Goal: Transaction & Acquisition: Purchase product/service

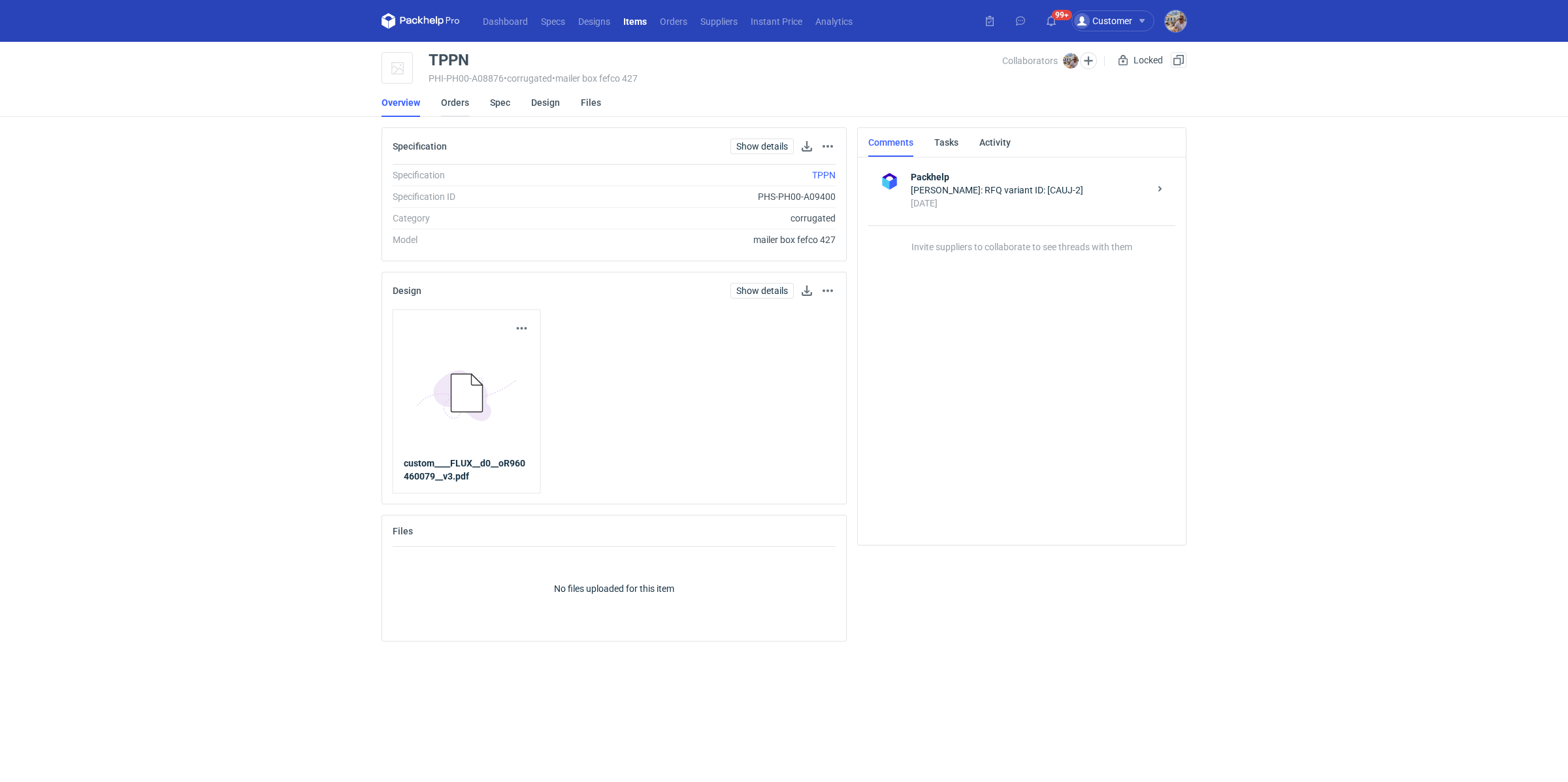
click at [449, 102] on link "Orders" at bounding box center [455, 102] width 28 height 29
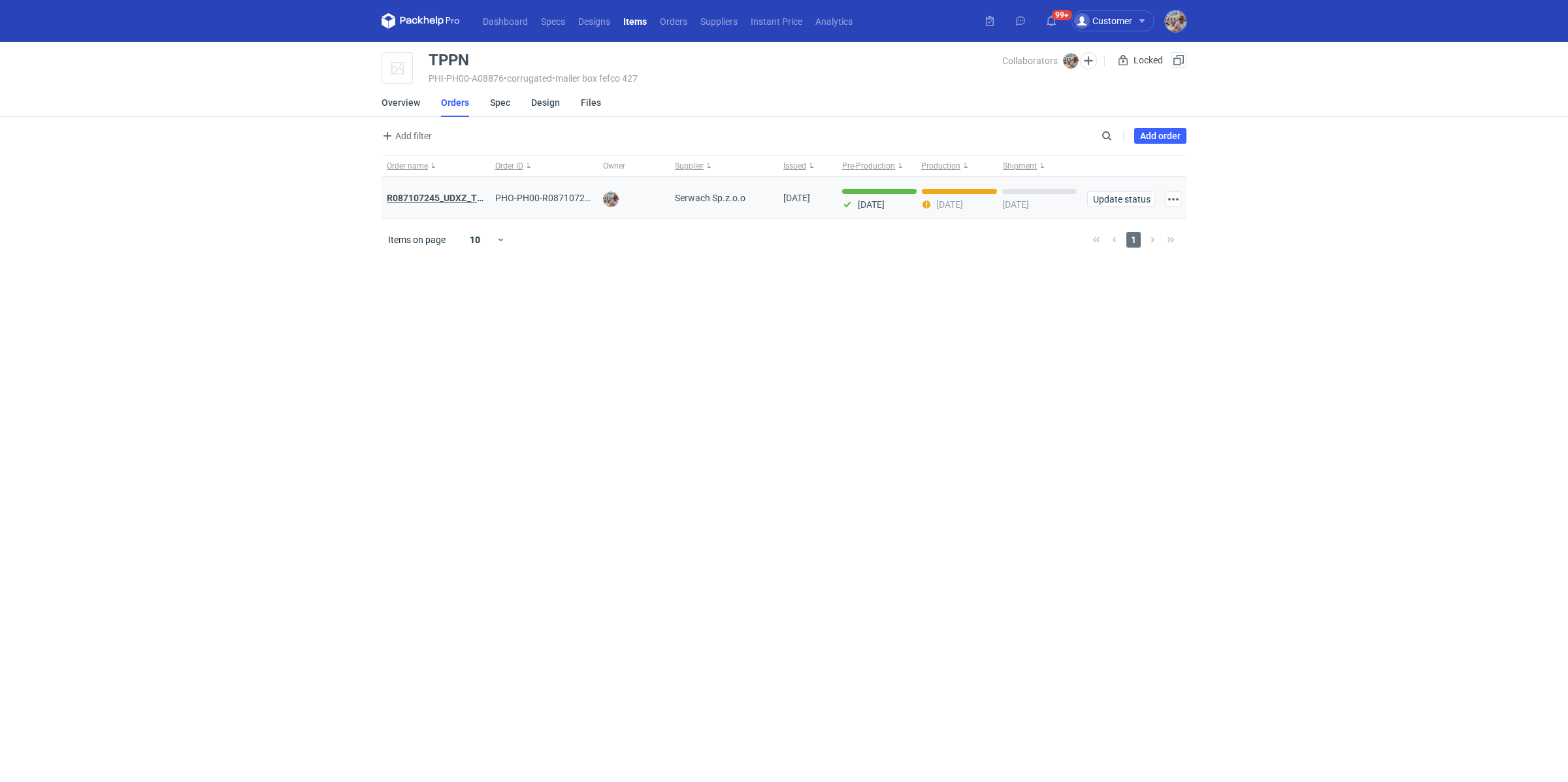
click at [451, 193] on strong "R087107245_UDXZ_TPPN" at bounding box center [441, 197] width 109 height 10
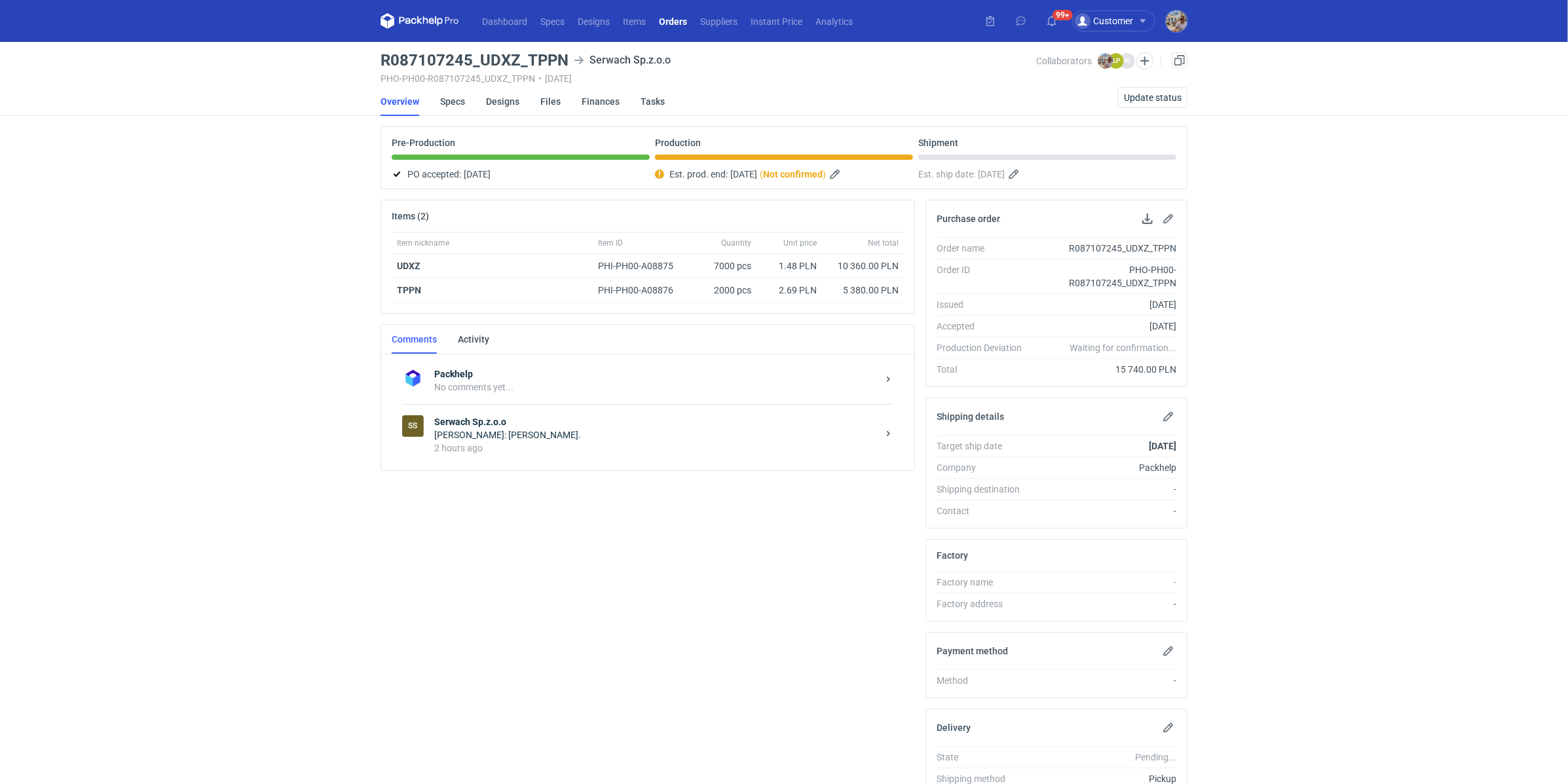
click at [470, 436] on div "Łukasz Postawa: Tak." at bounding box center [655, 434] width 443 height 13
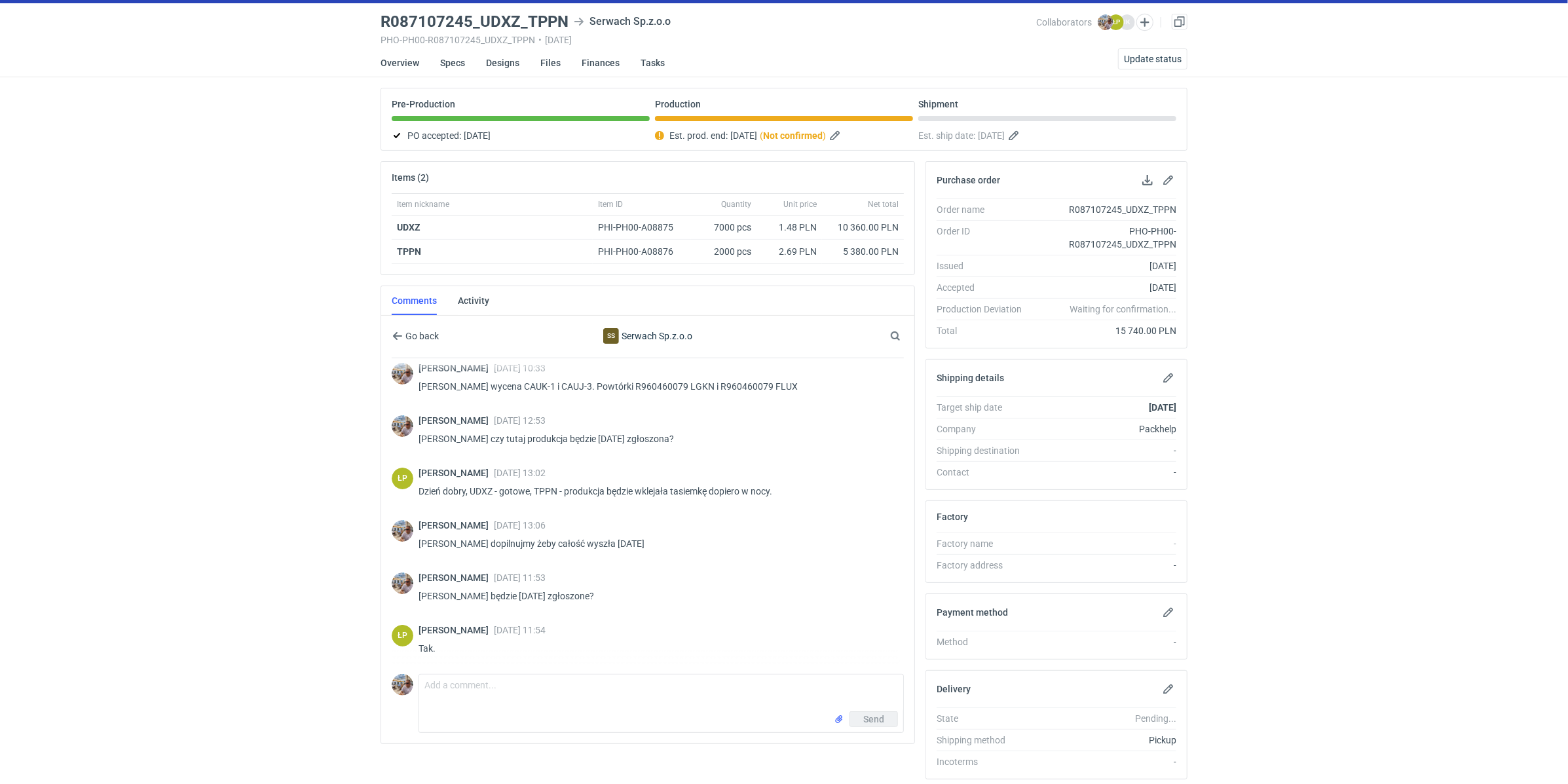
scroll to position [79, 0]
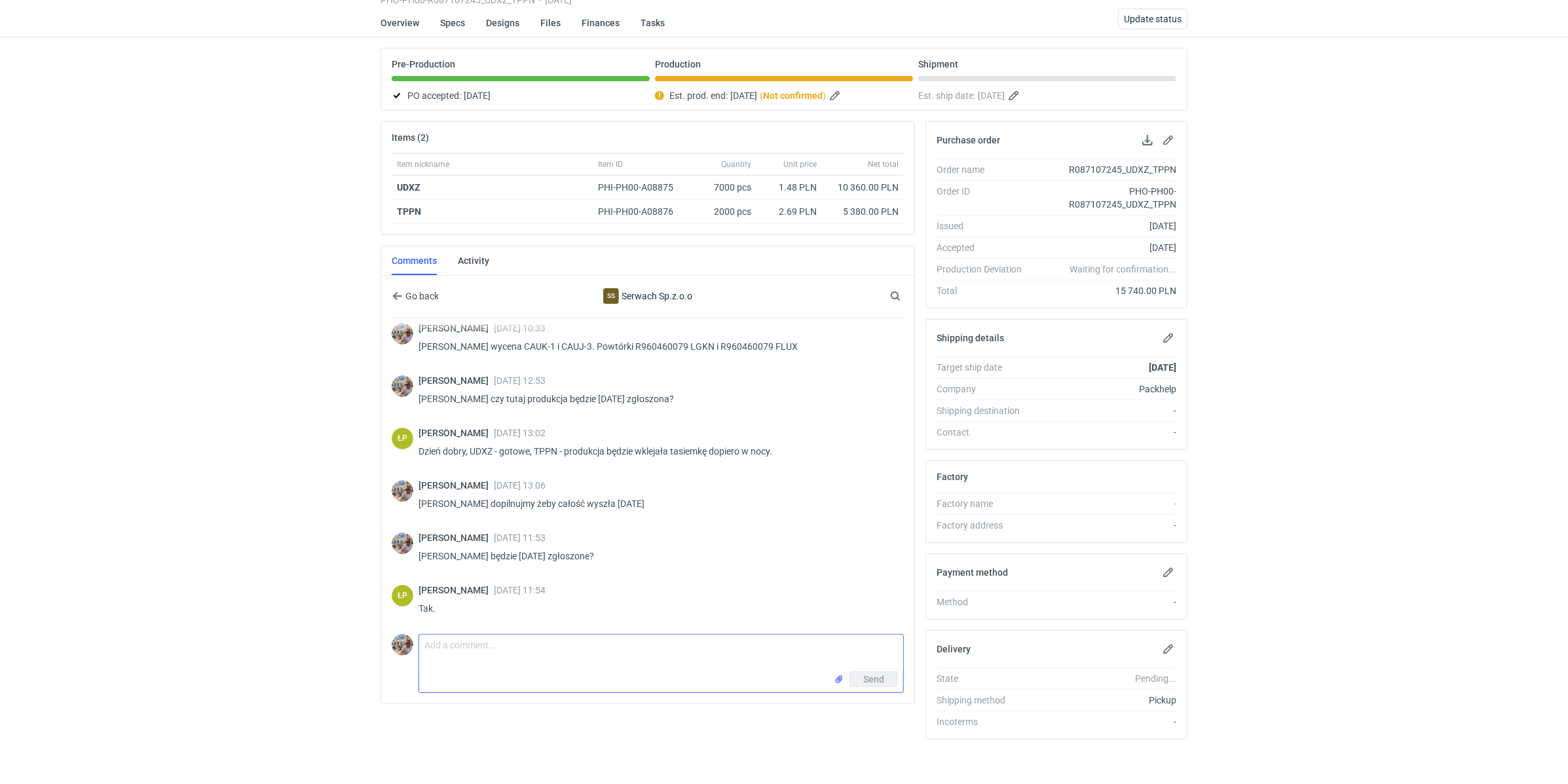
click at [453, 643] on textarea "Comment message" at bounding box center [661, 653] width 484 height 37
type textarea "Panie Łukaszu czekam w takim razie na zgłosznie"
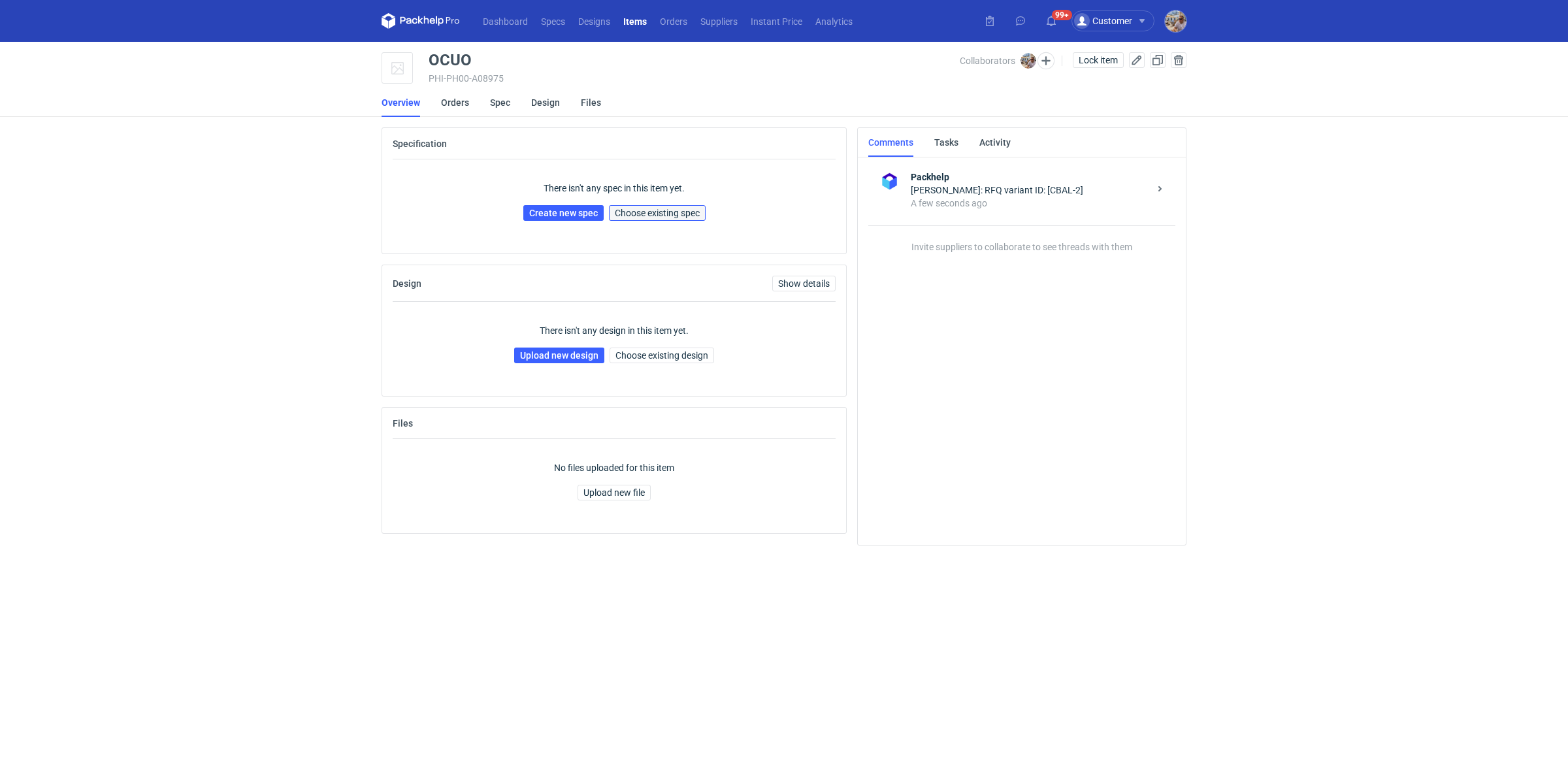
click at [651, 211] on span "Choose existing spec" at bounding box center [657, 212] width 85 height 9
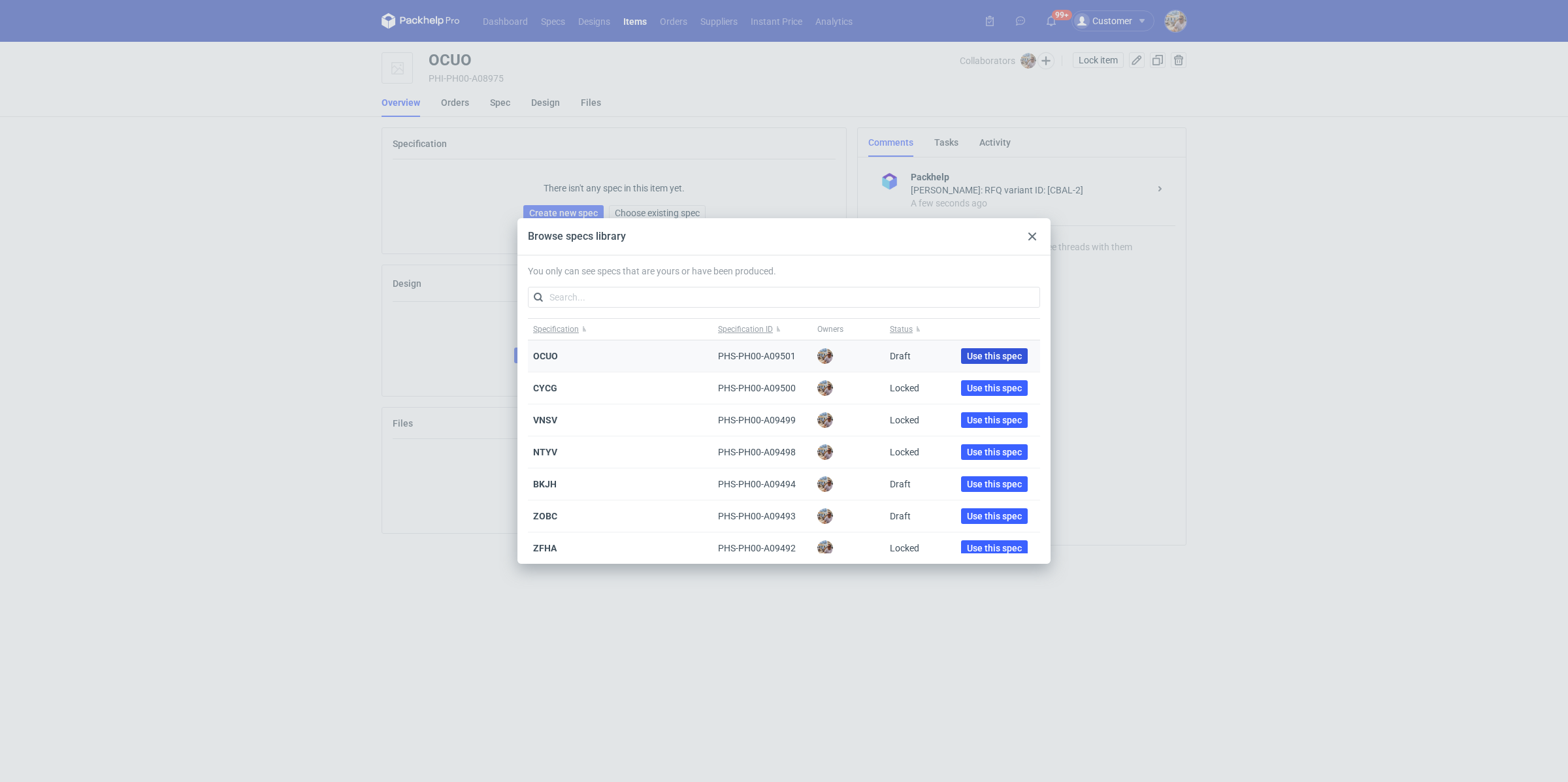
click at [970, 354] on span "Use this spec" at bounding box center [994, 356] width 55 height 9
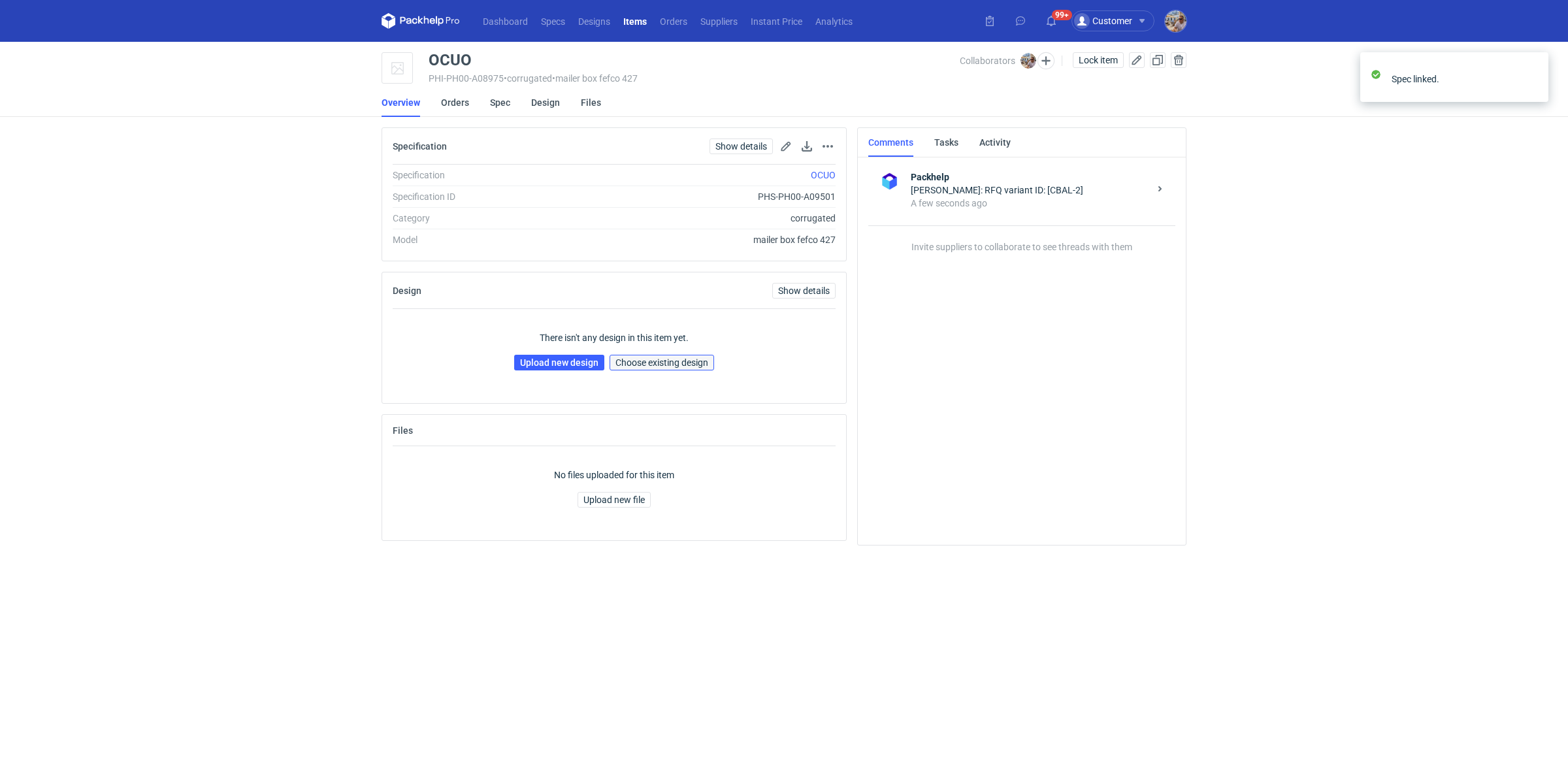
click at [648, 363] on span "Choose existing design" at bounding box center [662, 362] width 93 height 9
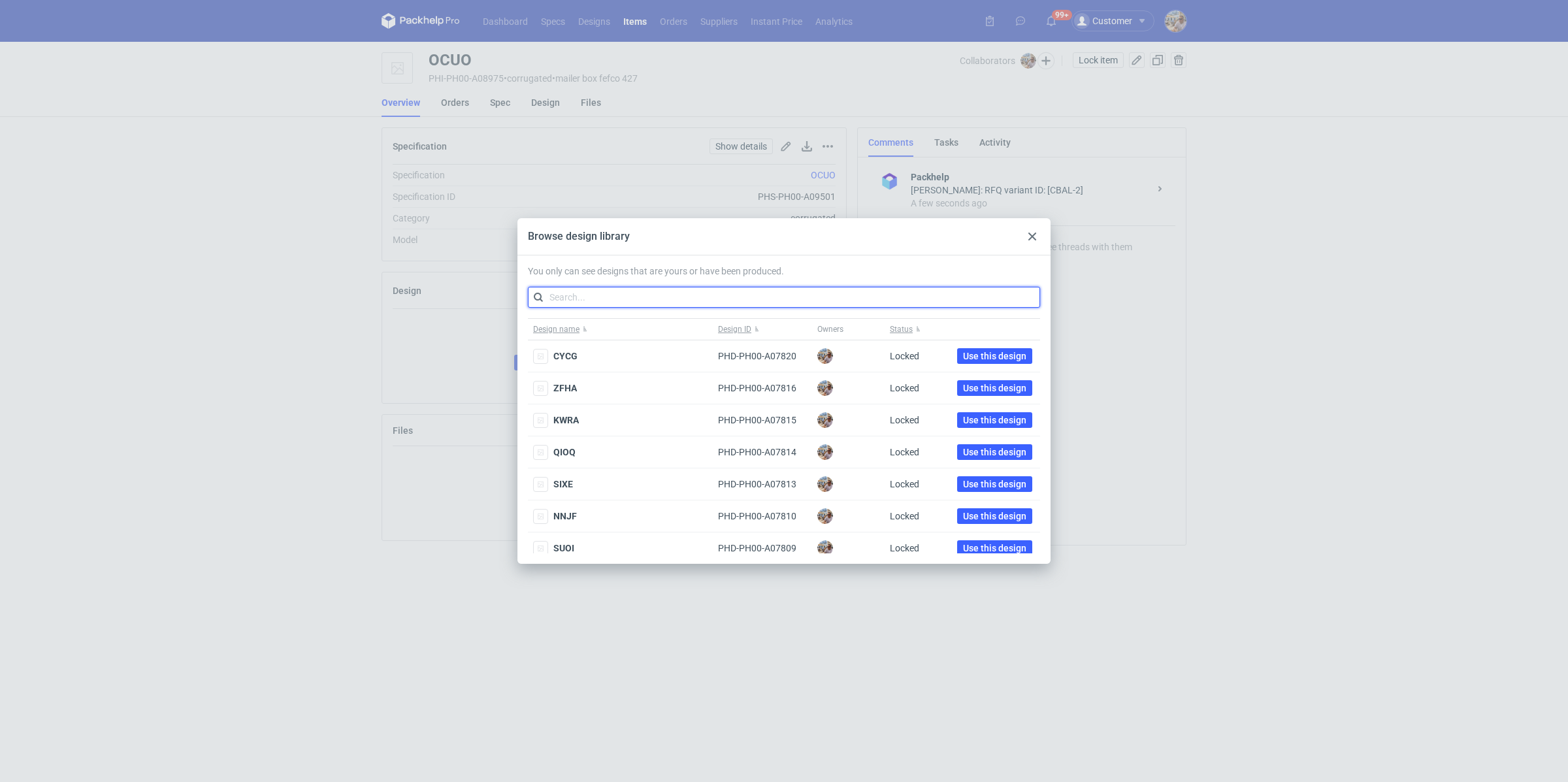
click at [592, 298] on input "text" at bounding box center [784, 297] width 512 height 21
paste input "PUYV"
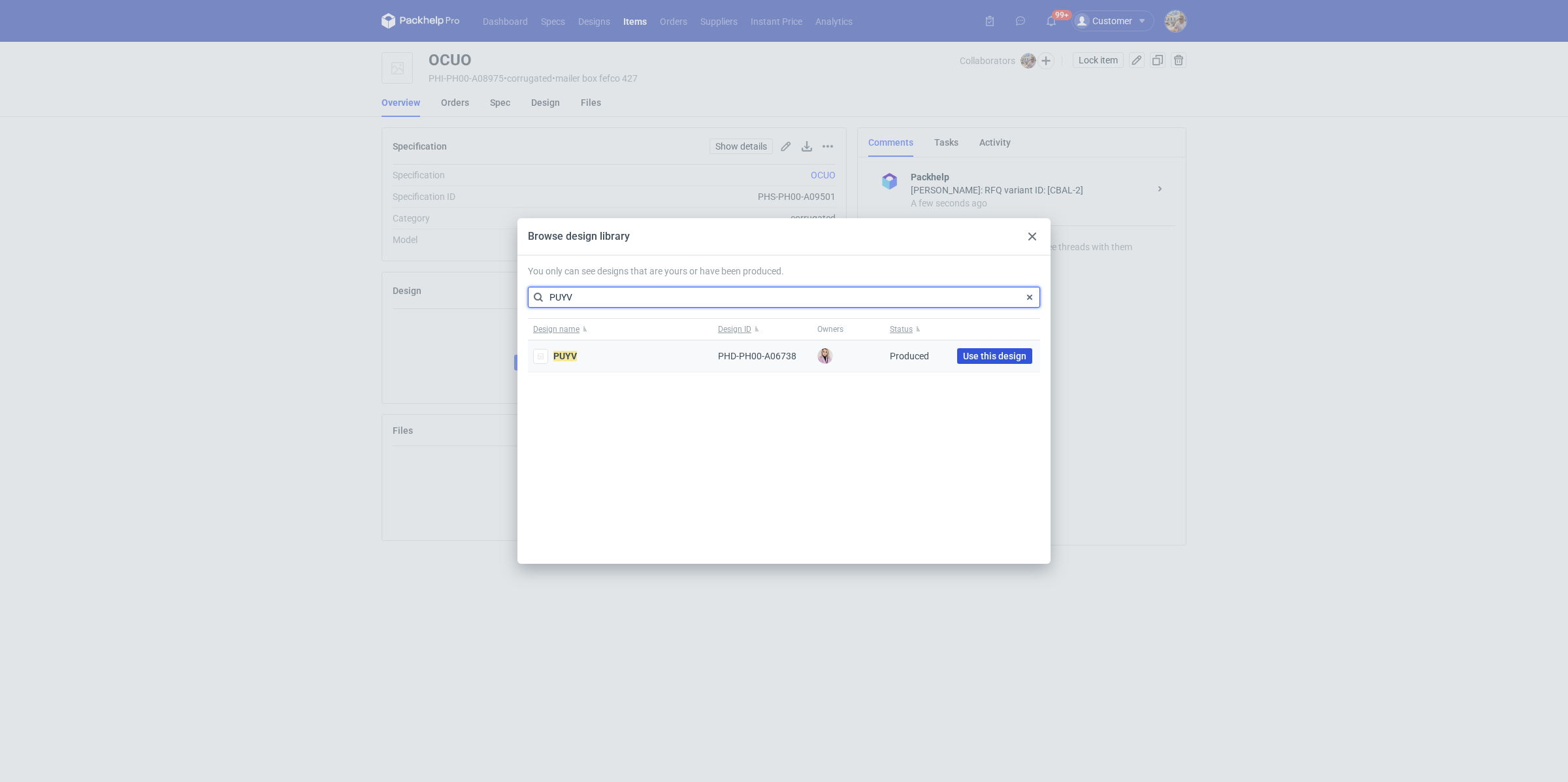
type input "PUYV"
click at [987, 354] on span "Use this design" at bounding box center [995, 356] width 64 height 9
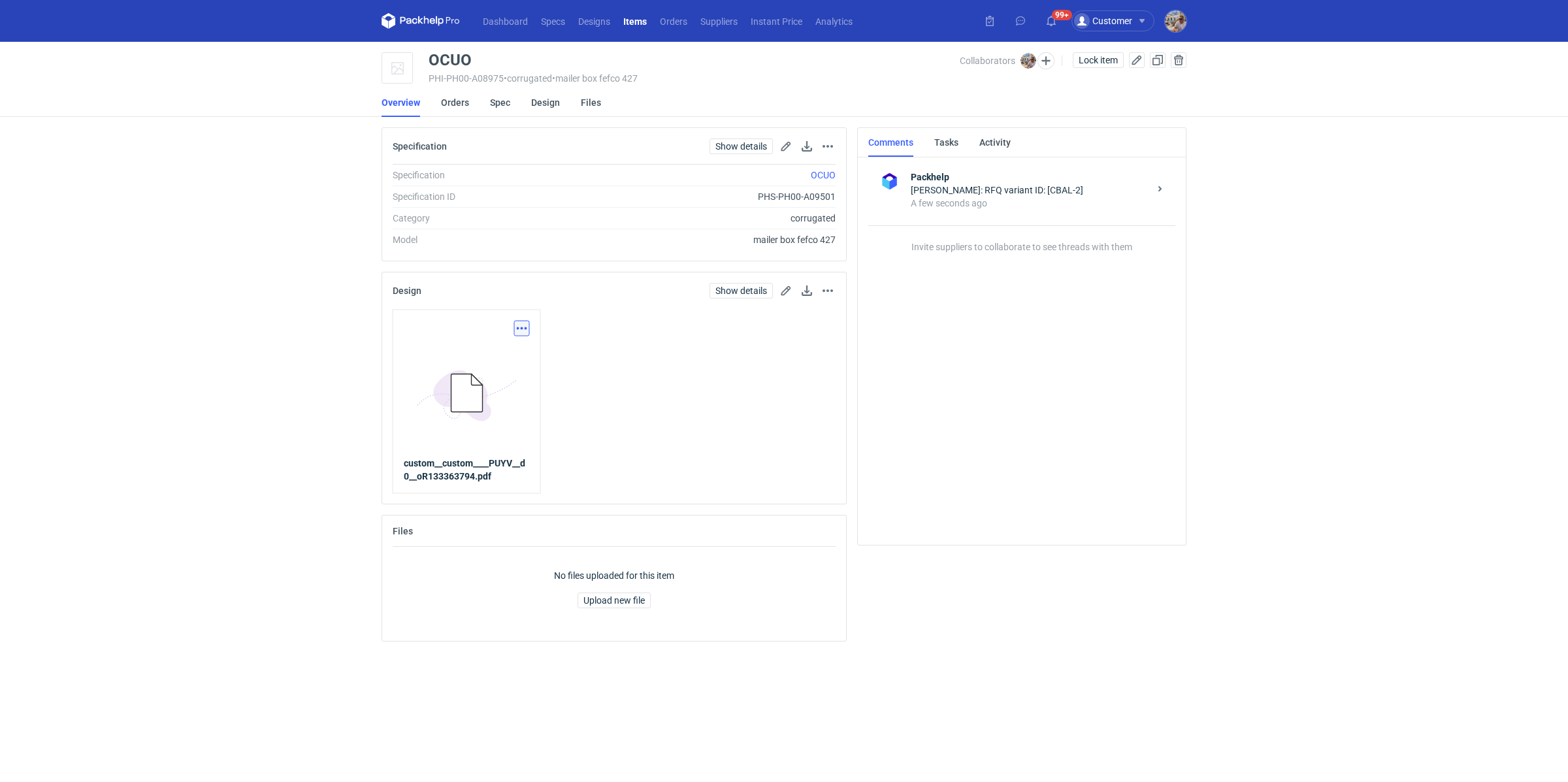
click at [527, 331] on button "button" at bounding box center [522, 329] width 16 height 16
click at [256, 294] on div "Dashboard Specs Designs Items Orders Suppliers Instant Price Analytics 99+ 99+ …" at bounding box center [784, 391] width 1568 height 782
click at [446, 99] on link "Orders" at bounding box center [455, 102] width 28 height 29
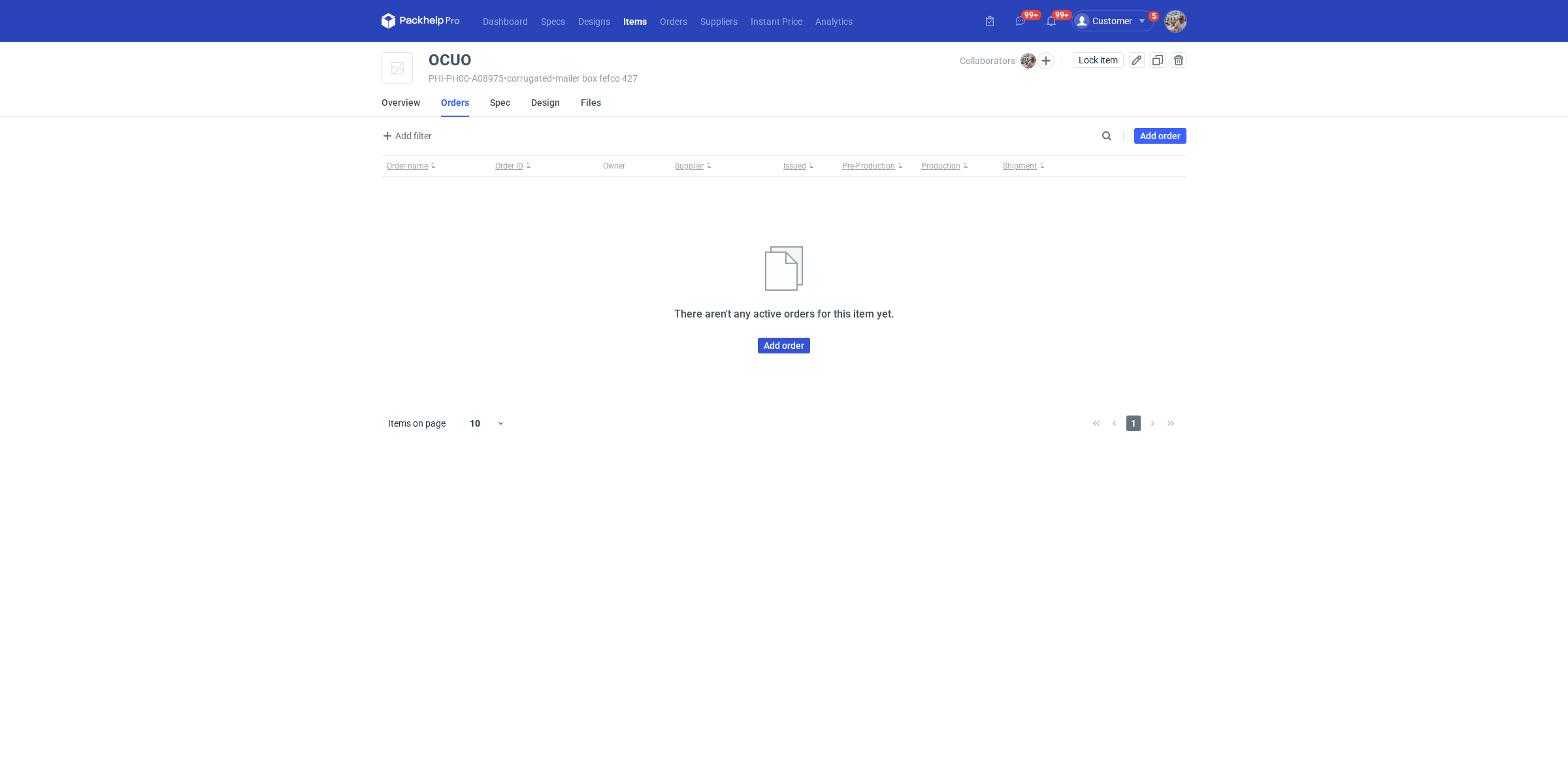
click at [784, 348] on link "Add order" at bounding box center [784, 345] width 53 height 16
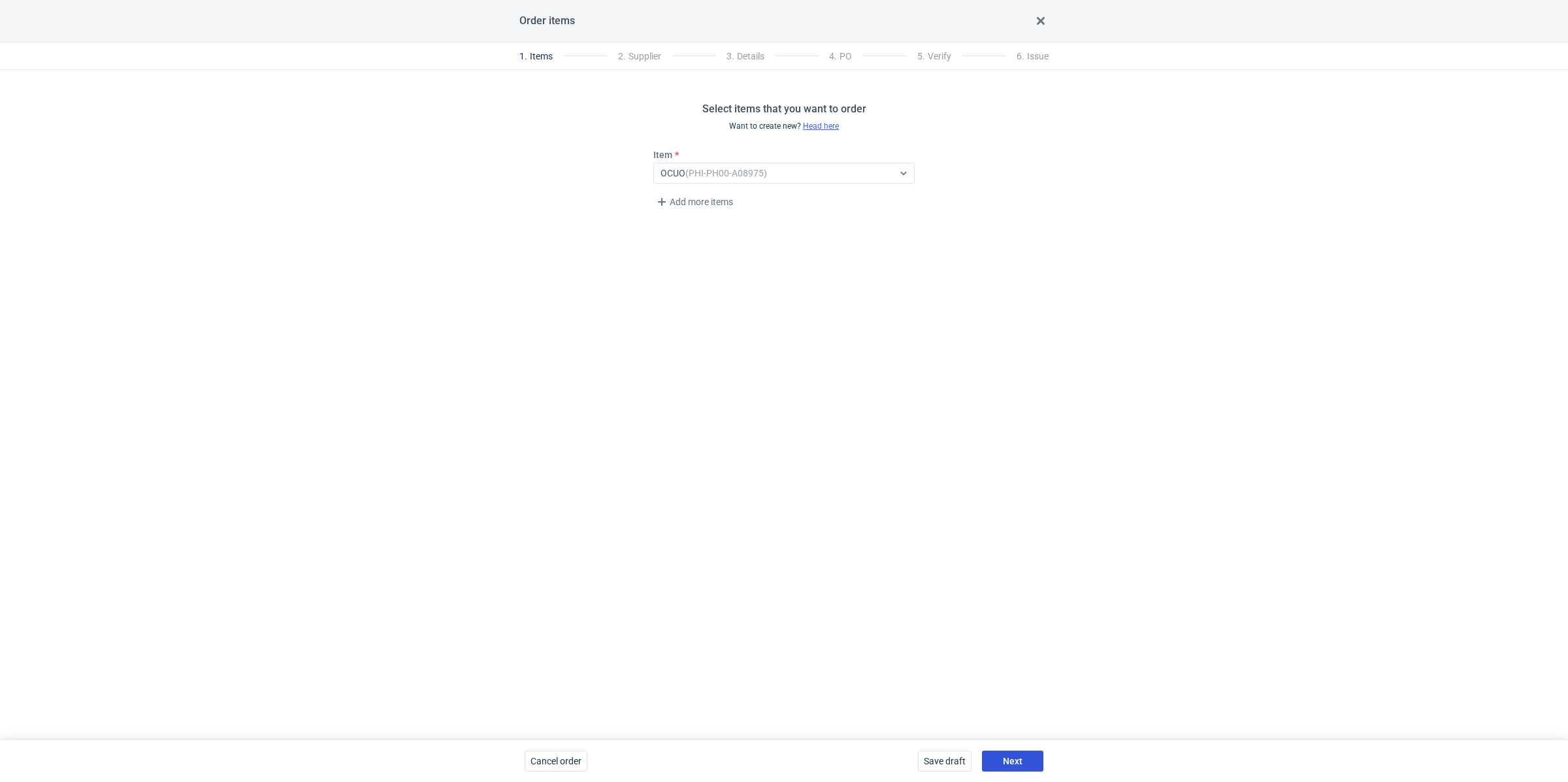
click at [1024, 753] on button "Next" at bounding box center [1013, 761] width 61 height 21
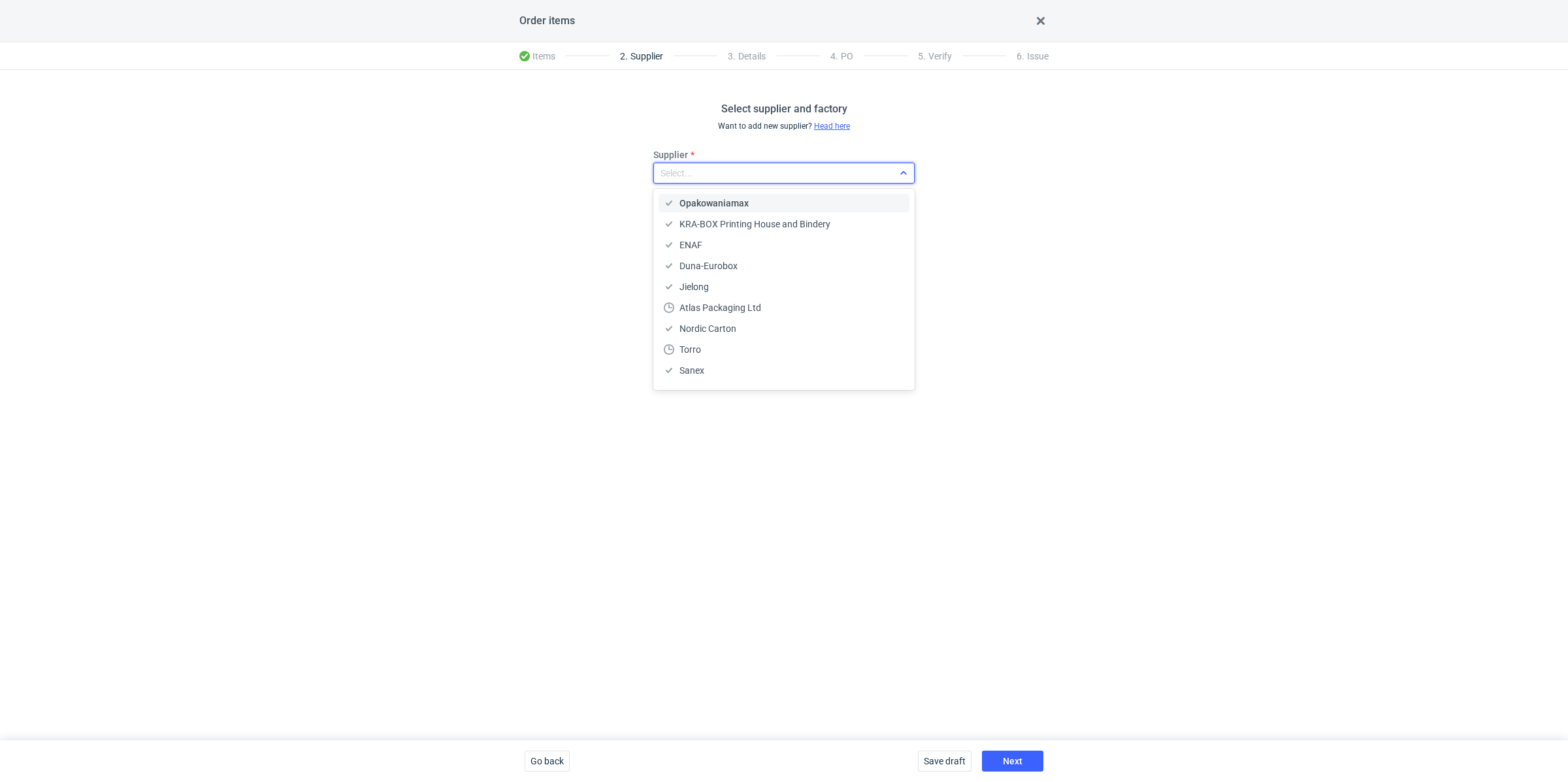
click at [705, 175] on div "Select..." at bounding box center [773, 173] width 239 height 18
type input "ada"
click at [746, 210] on div "Adams Packaging" at bounding box center [784, 203] width 251 height 18
click at [1023, 759] on button "Next" at bounding box center [1013, 761] width 61 height 21
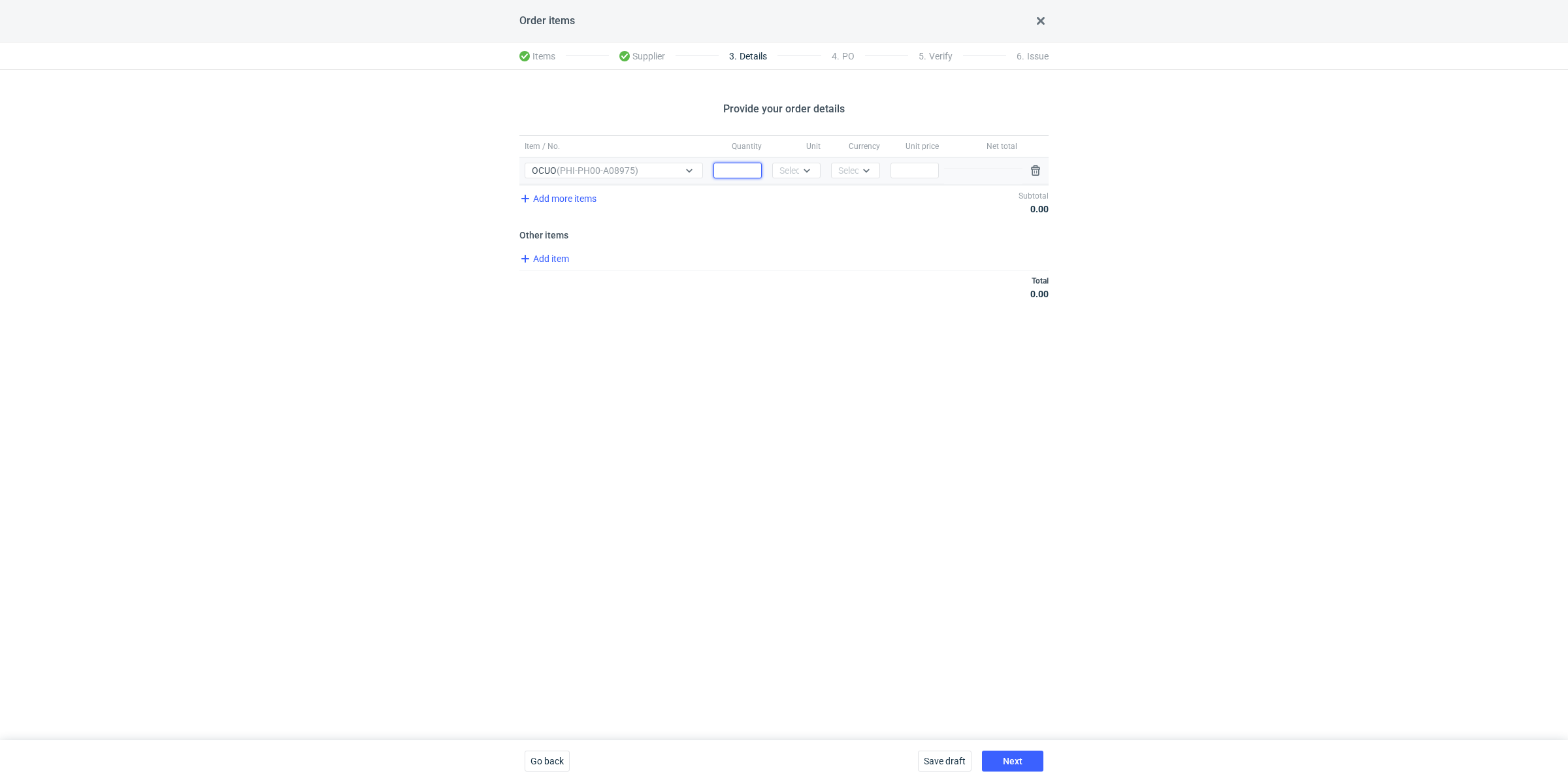
click at [749, 172] on input "Quantity" at bounding box center [737, 170] width 49 height 16
paste input "4000"
type input "4000"
click at [784, 173] on div "Select..." at bounding box center [795, 170] width 32 height 13
click at [784, 195] on span "pcs" at bounding box center [790, 197] width 14 height 13
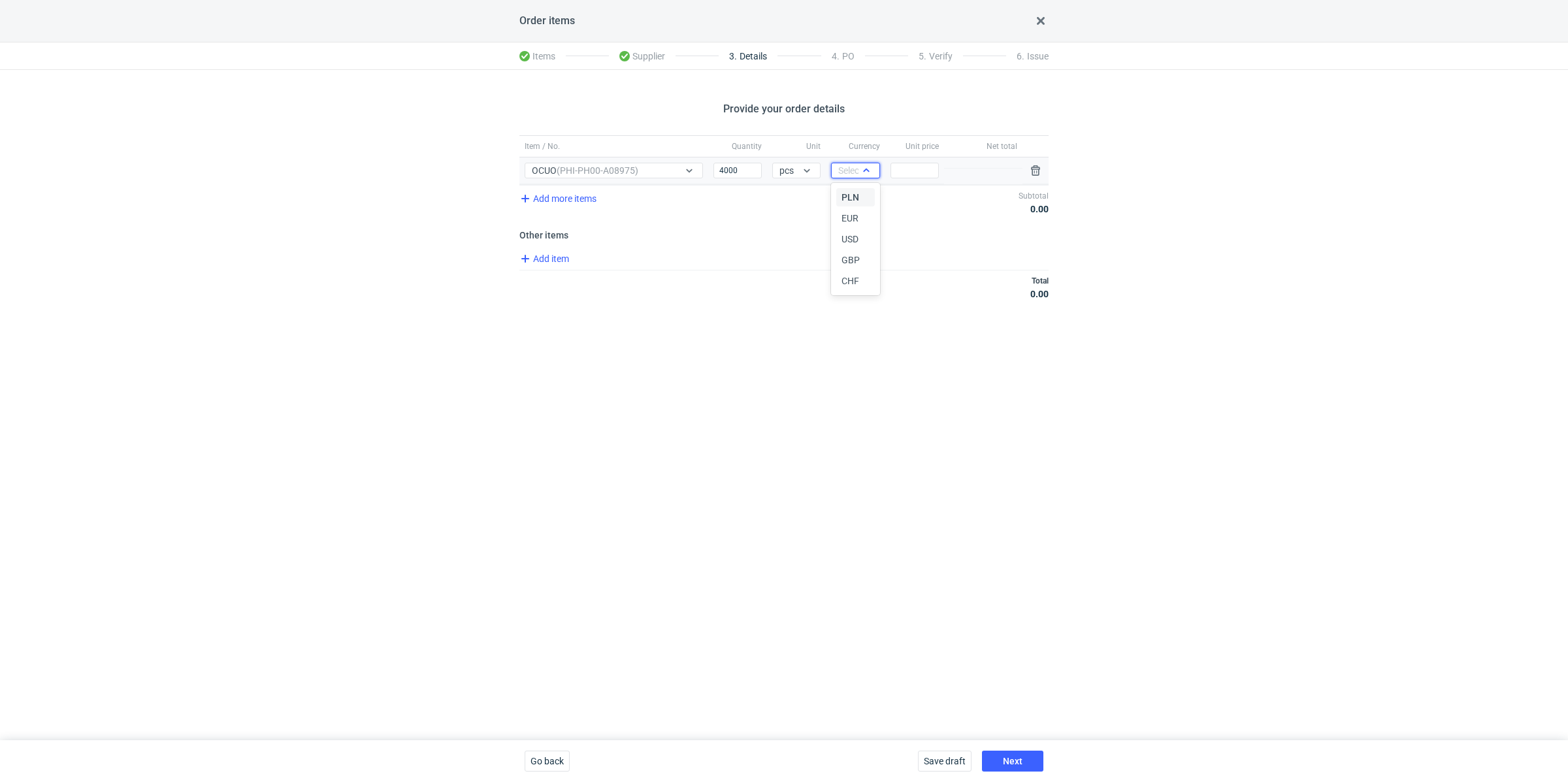
click at [853, 174] on div "Select..." at bounding box center [854, 170] width 32 height 13
click at [847, 195] on span "PLN" at bounding box center [851, 197] width 18 height 13
click at [916, 171] on input "Price" at bounding box center [915, 170] width 49 height 16
paste input "2.64"
type input "2.64"
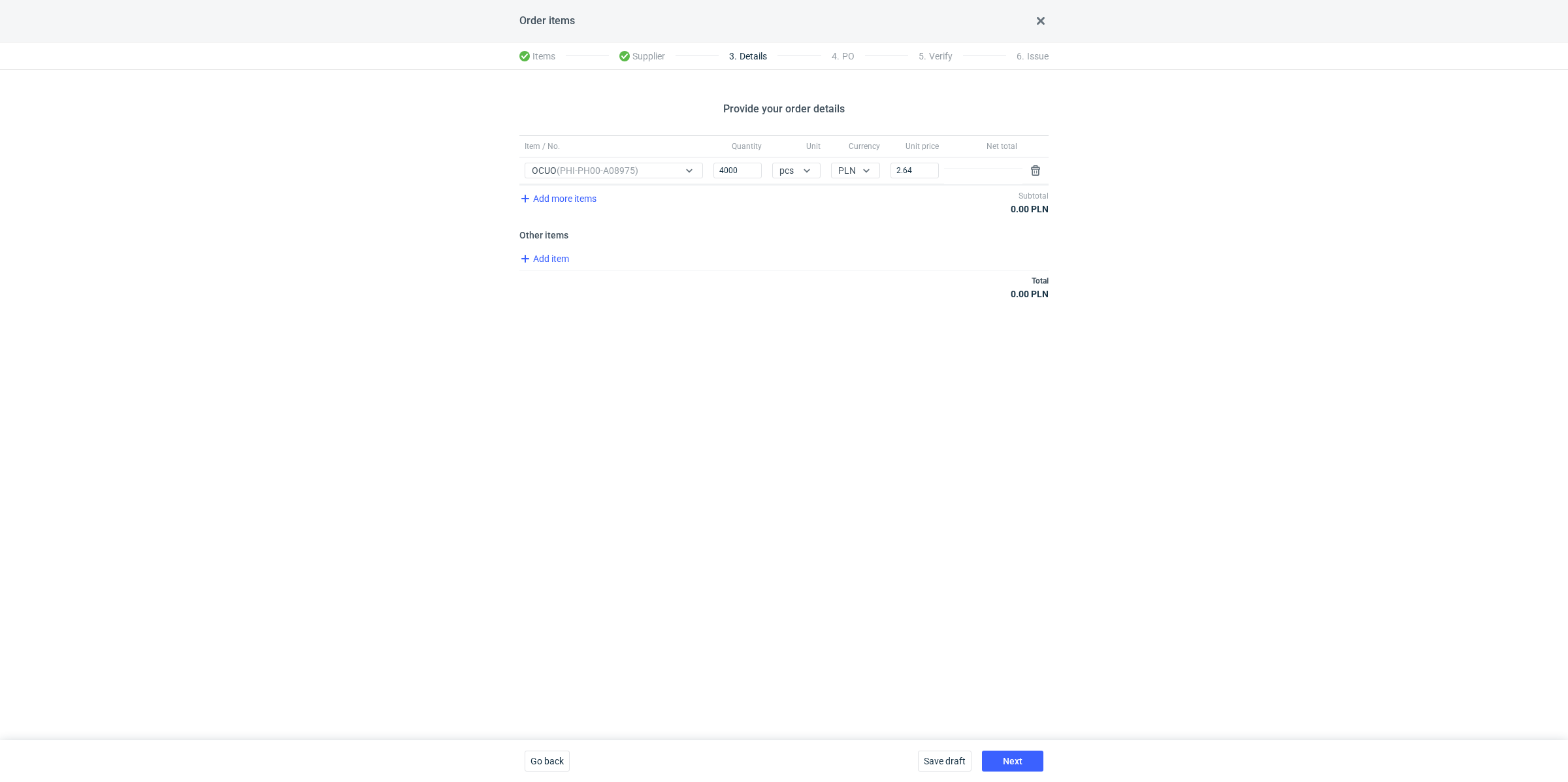
click at [862, 279] on div "Total 0.00 PLN" at bounding box center [784, 287] width 529 height 35
click at [697, 280] on div "Total 10 560.00 PLN" at bounding box center [784, 287] width 529 height 35
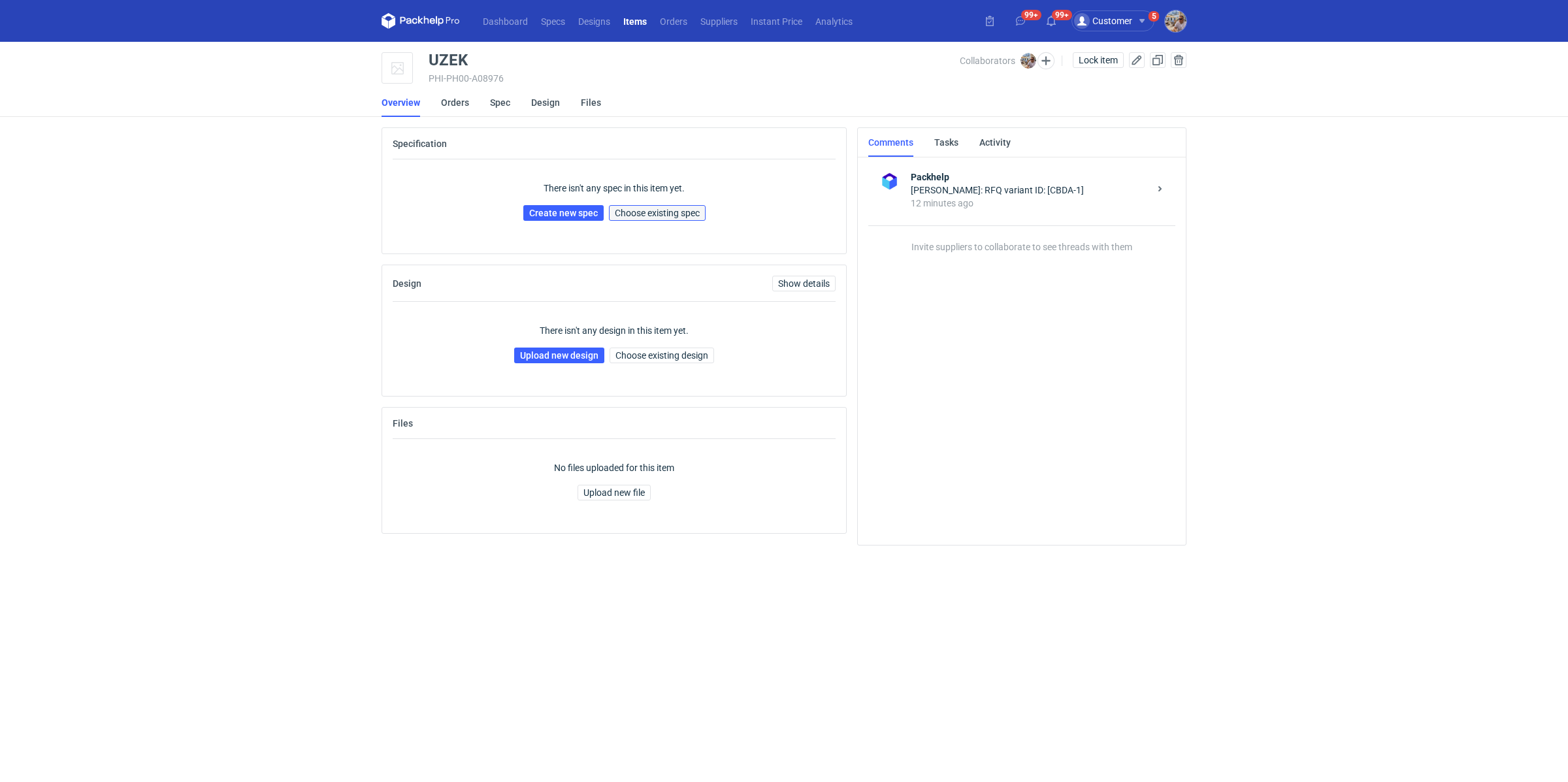
click at [649, 210] on span "Choose existing spec" at bounding box center [657, 212] width 85 height 9
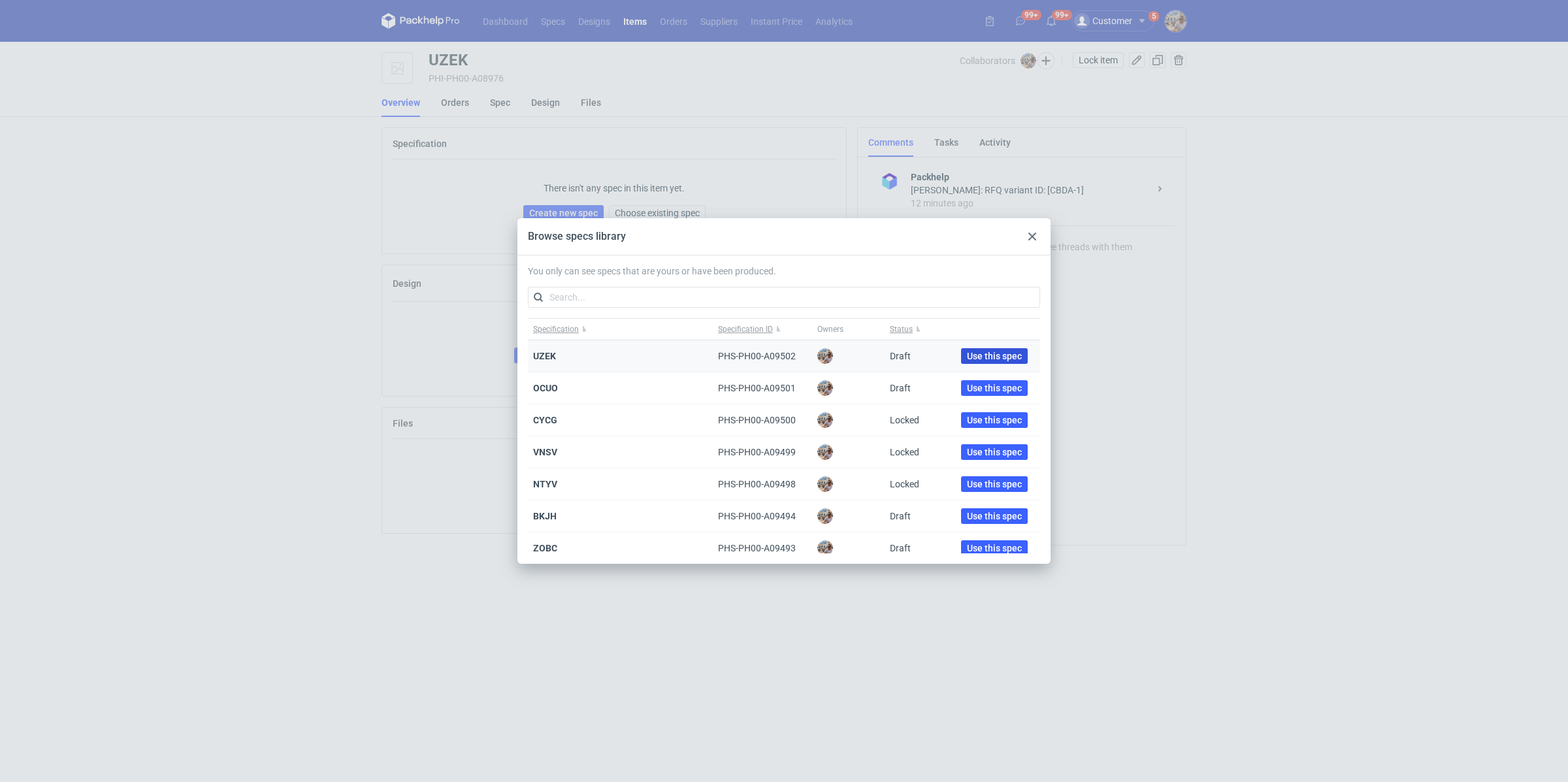
click at [973, 352] on span "Use this spec" at bounding box center [994, 356] width 55 height 9
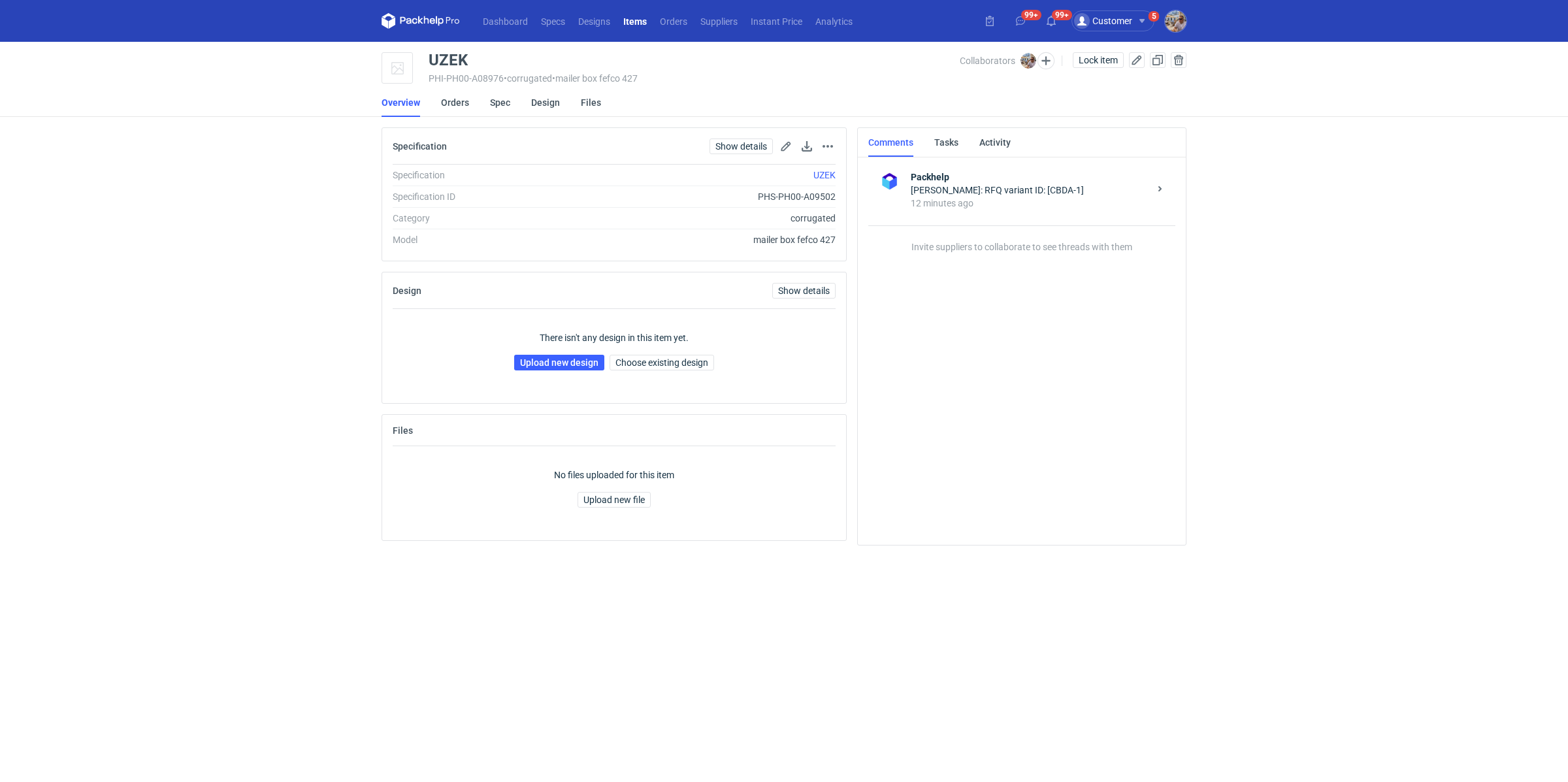
click at [697, 348] on div "There isn't any design in this item yet. Upload new design Choose existing desi…" at bounding box center [614, 350] width 443 height 83
click at [692, 359] on span "Choose existing design" at bounding box center [662, 362] width 93 height 9
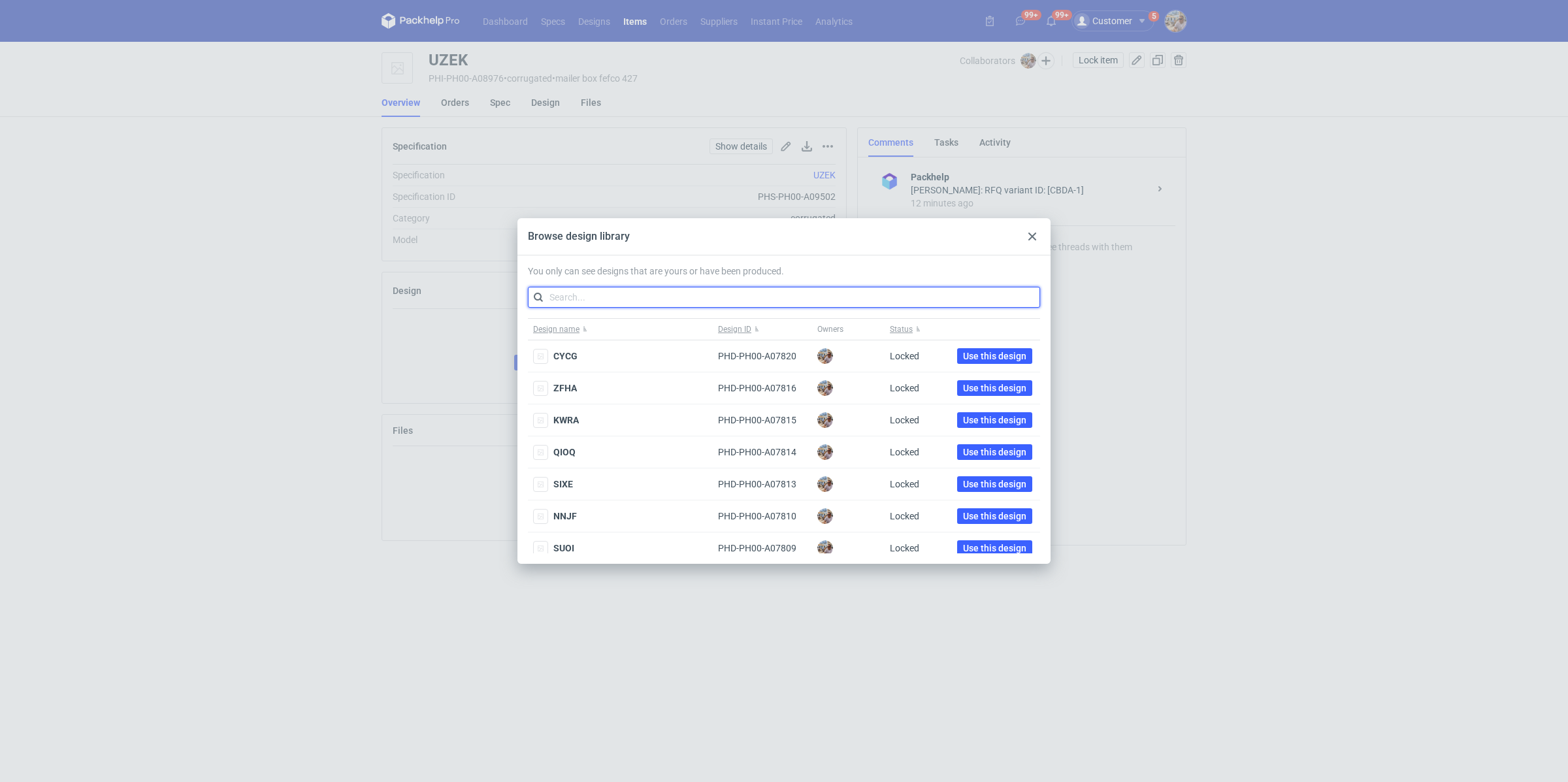
click at [866, 301] on input "text" at bounding box center [784, 297] width 512 height 21
paste input "BDKL"
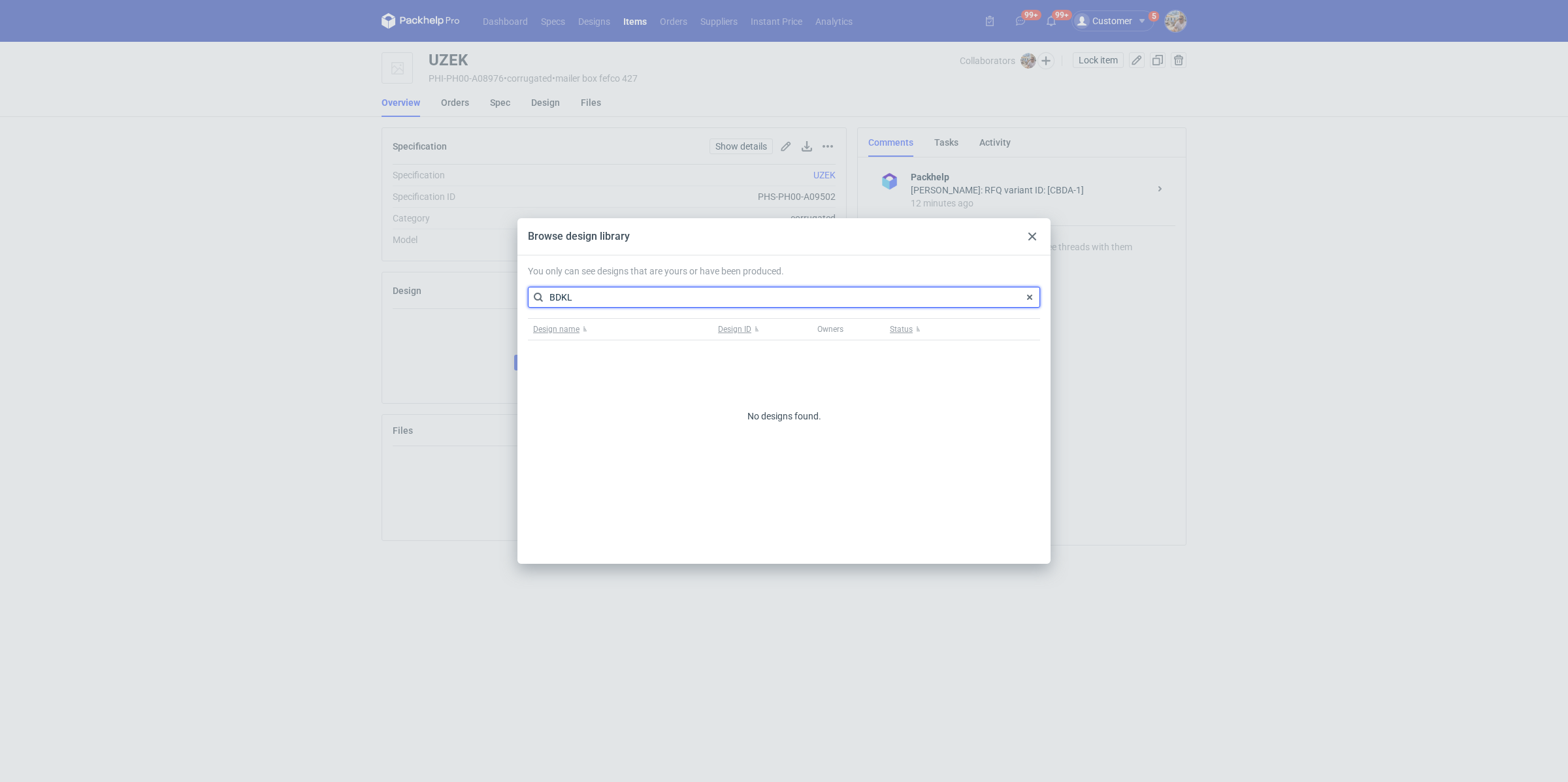
type input "BDKL"
click at [1035, 233] on use at bounding box center [1032, 236] width 8 height 8
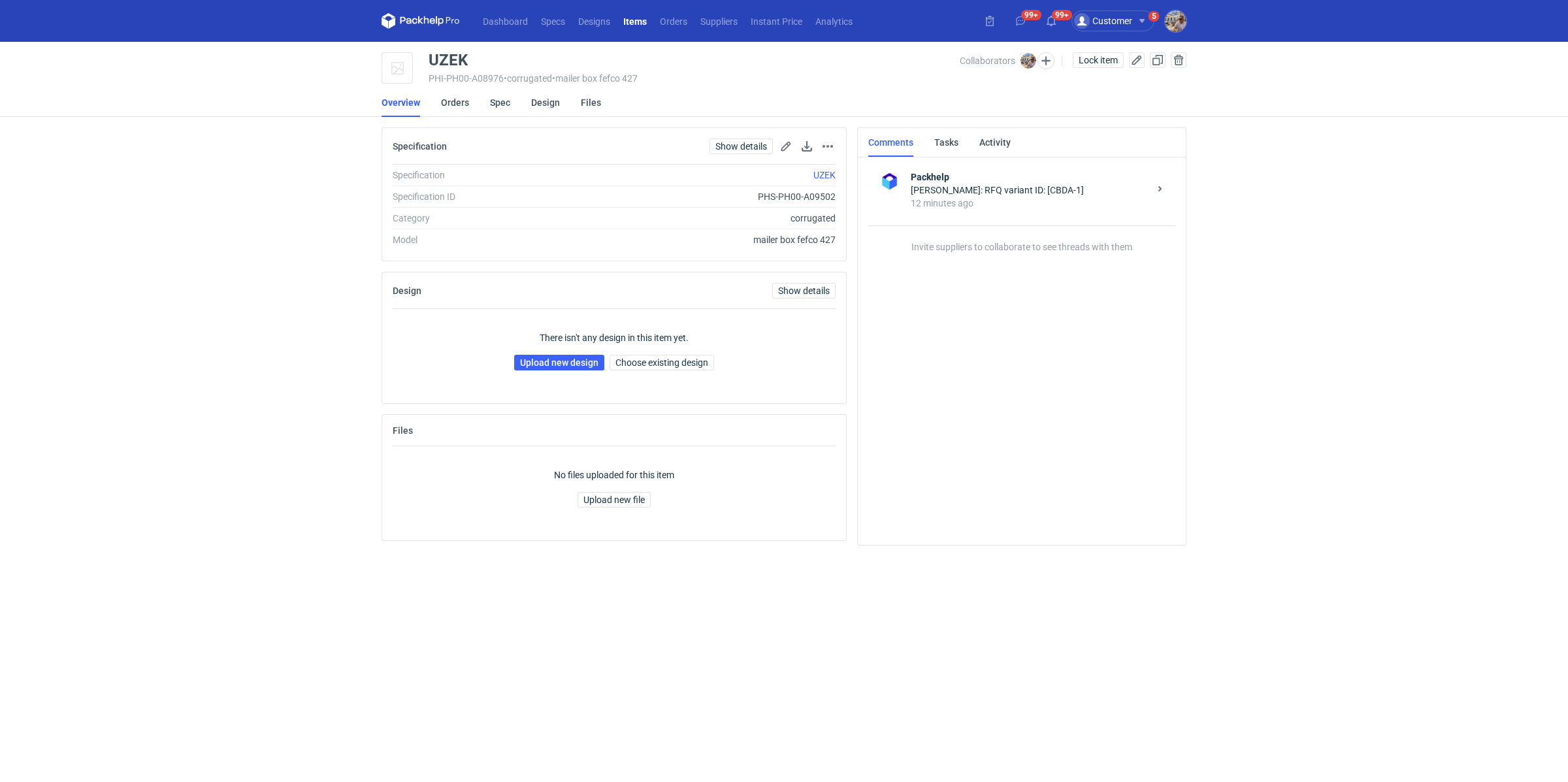
click at [473, 66] on div "UZEK" at bounding box center [694, 60] width 532 height 16
drag, startPoint x: 475, startPoint y: 56, endPoint x: 430, endPoint y: 57, distance: 45.0
click at [430, 57] on div "UZEK" at bounding box center [694, 60] width 532 height 16
click at [430, 57] on div "UZEK" at bounding box center [448, 60] width 39 height 16
click at [570, 360] on link "Upload new design" at bounding box center [560, 362] width 90 height 16
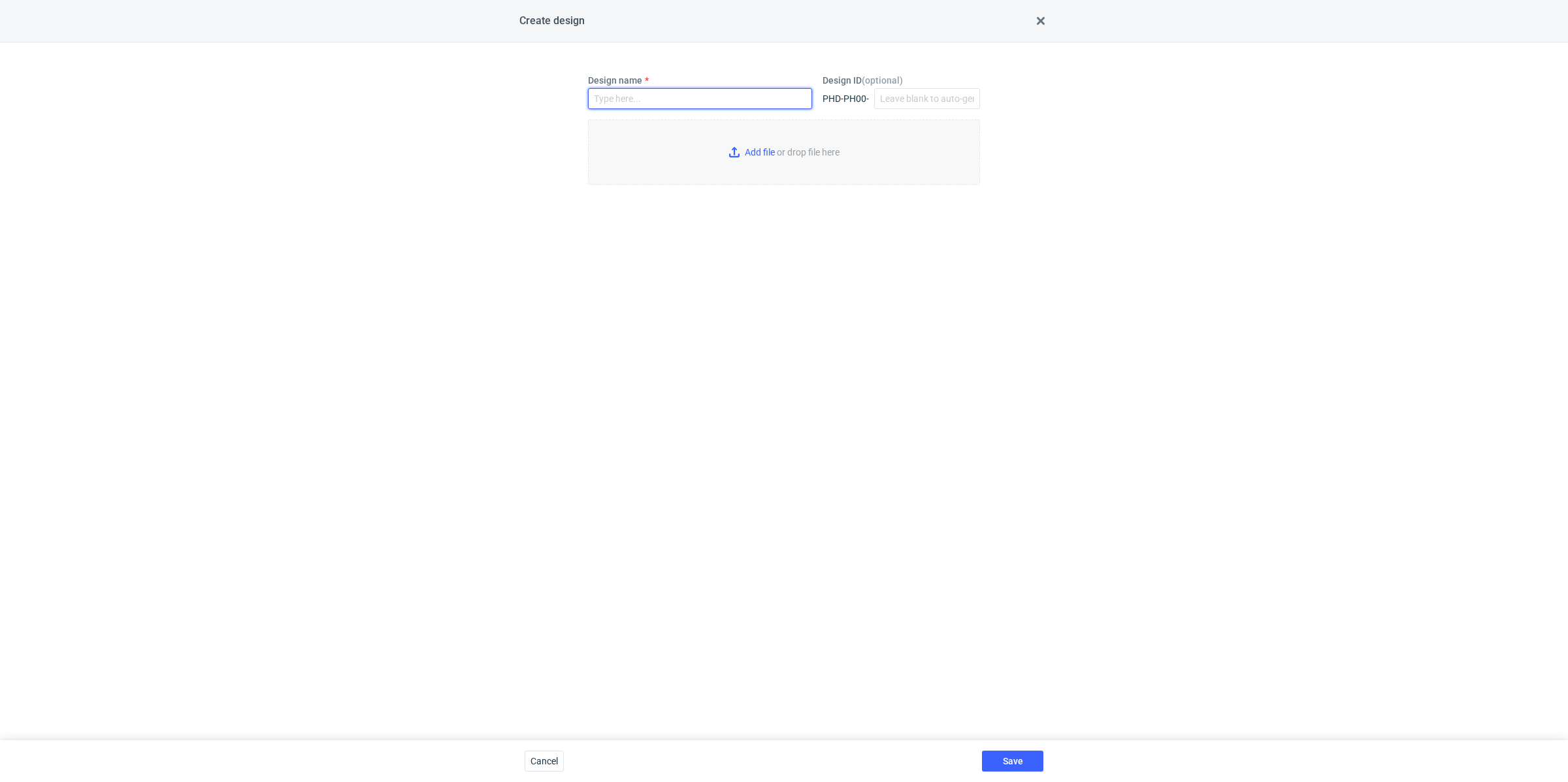
click at [628, 99] on input "Design name" at bounding box center [700, 98] width 224 height 21
paste input "BDKL"
type input "BDKL"
click at [733, 148] on input "Add file or drop file here" at bounding box center [784, 152] width 392 height 66
type input "C:\fakepath\custom-custom-cvwo-d0-or427923253-inside.pdf"
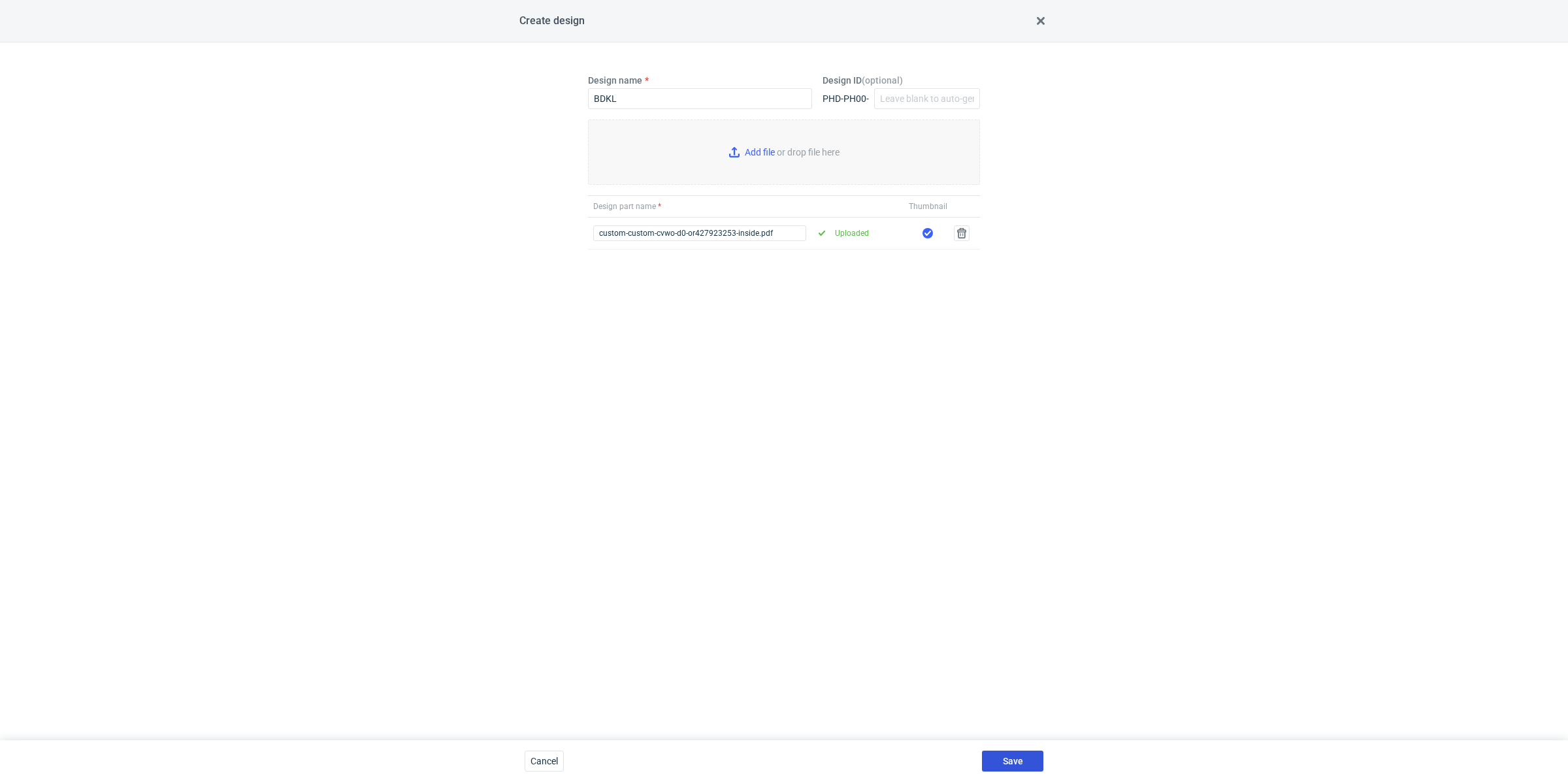
click at [1026, 758] on button "Save" at bounding box center [1013, 761] width 61 height 21
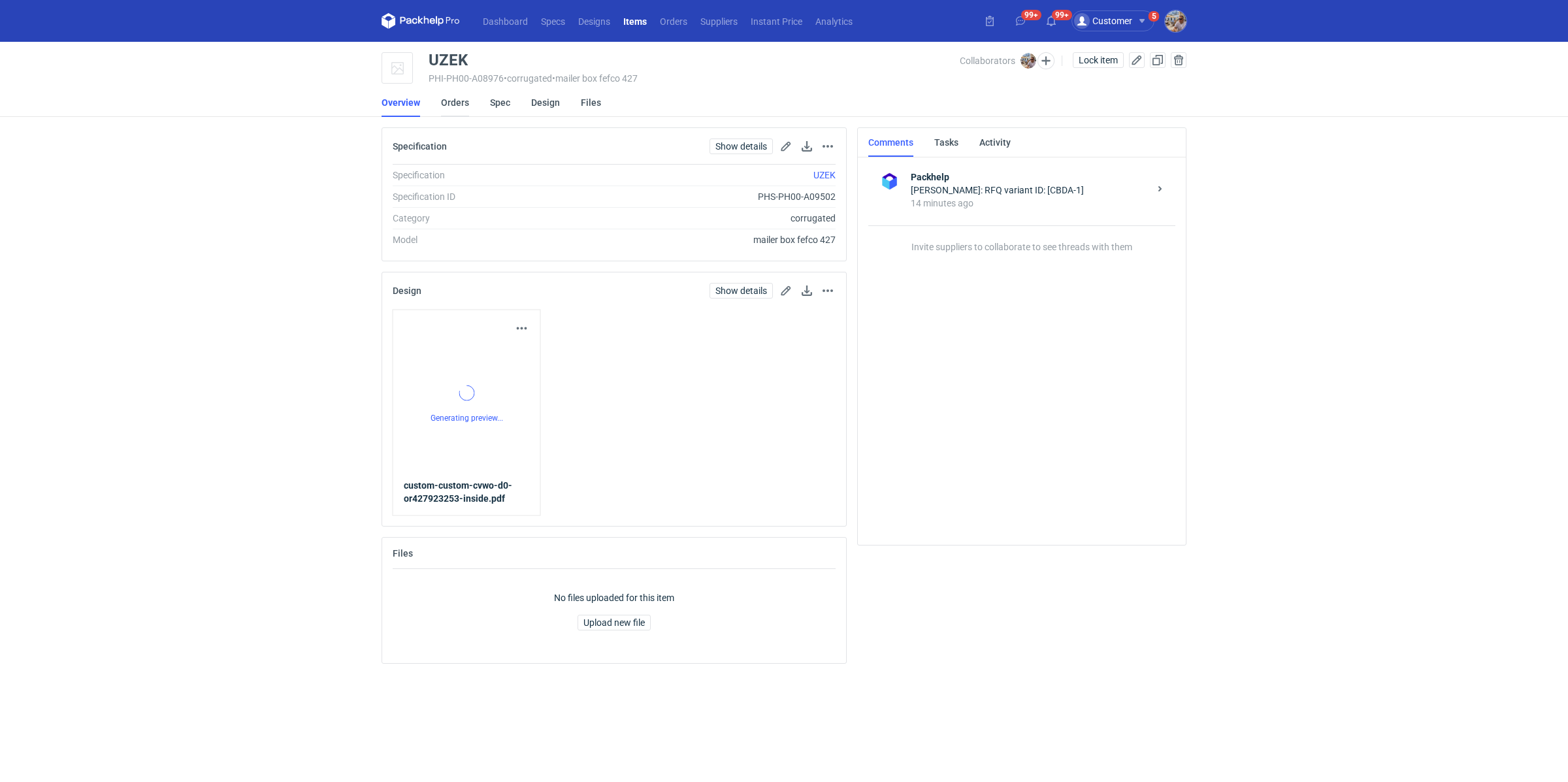
click at [450, 105] on link "Orders" at bounding box center [455, 102] width 28 height 29
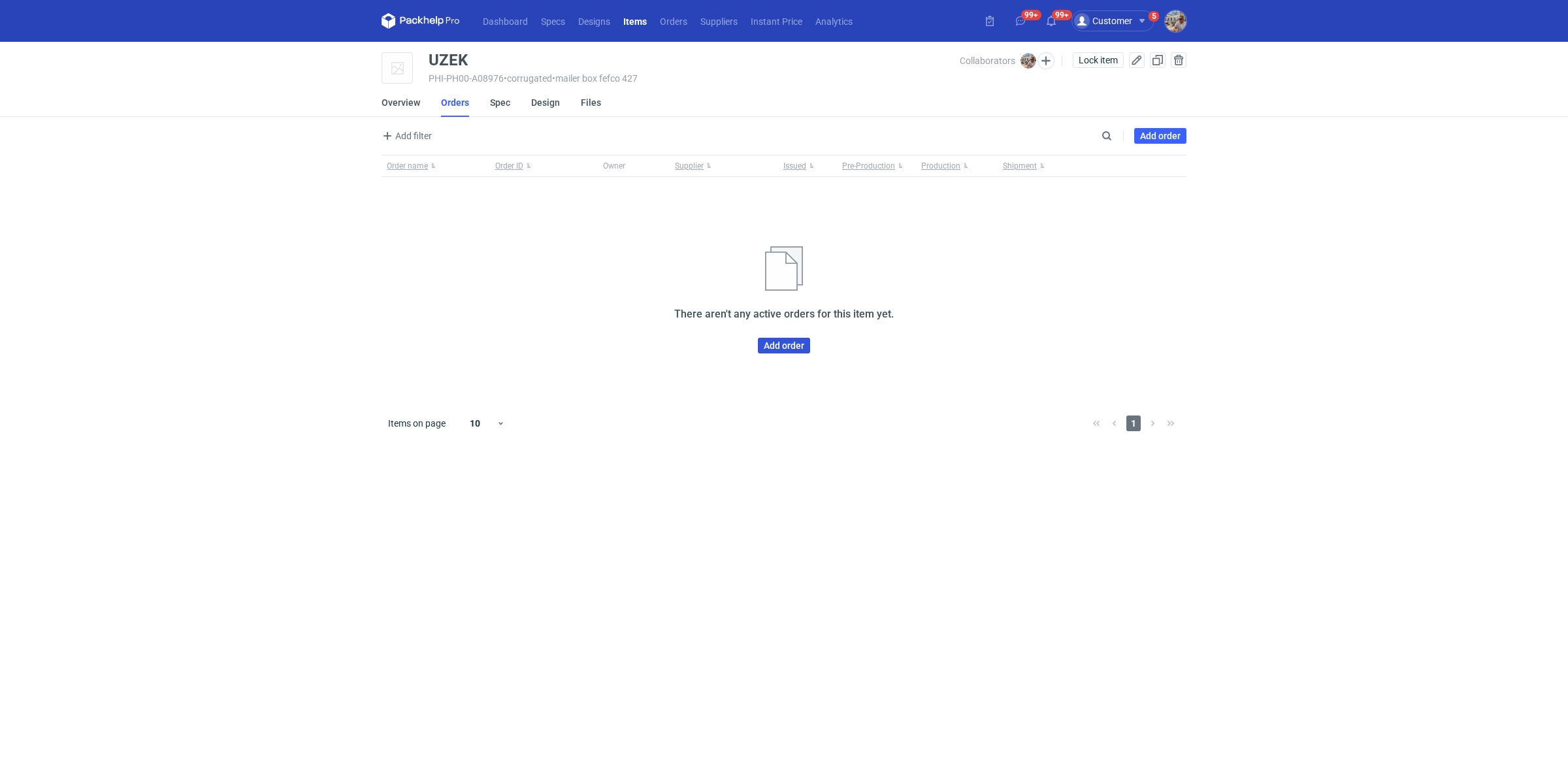
click at [786, 350] on link "Add order" at bounding box center [784, 345] width 53 height 16
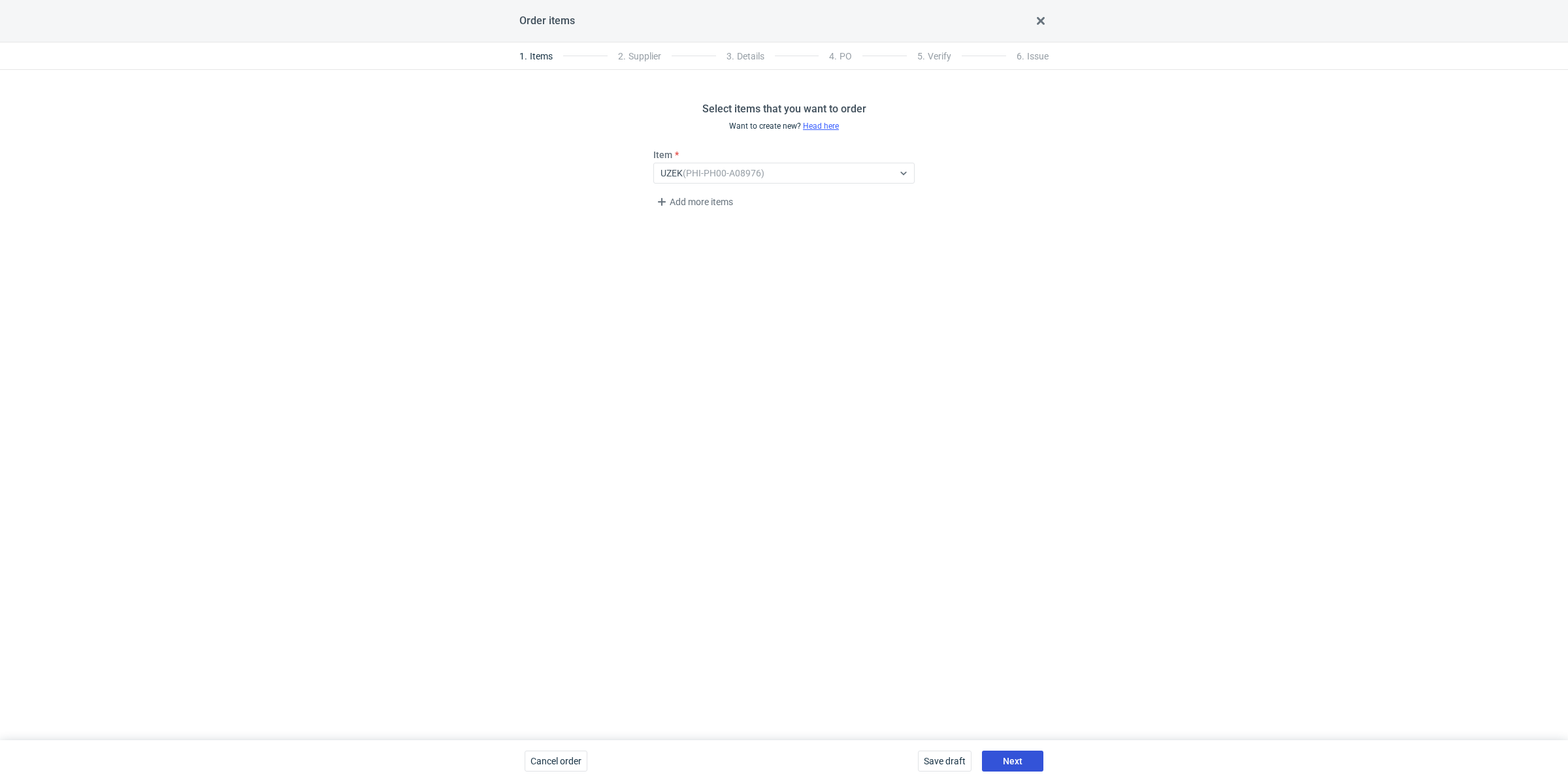
click at [1022, 757] on button "Next" at bounding box center [1013, 761] width 61 height 21
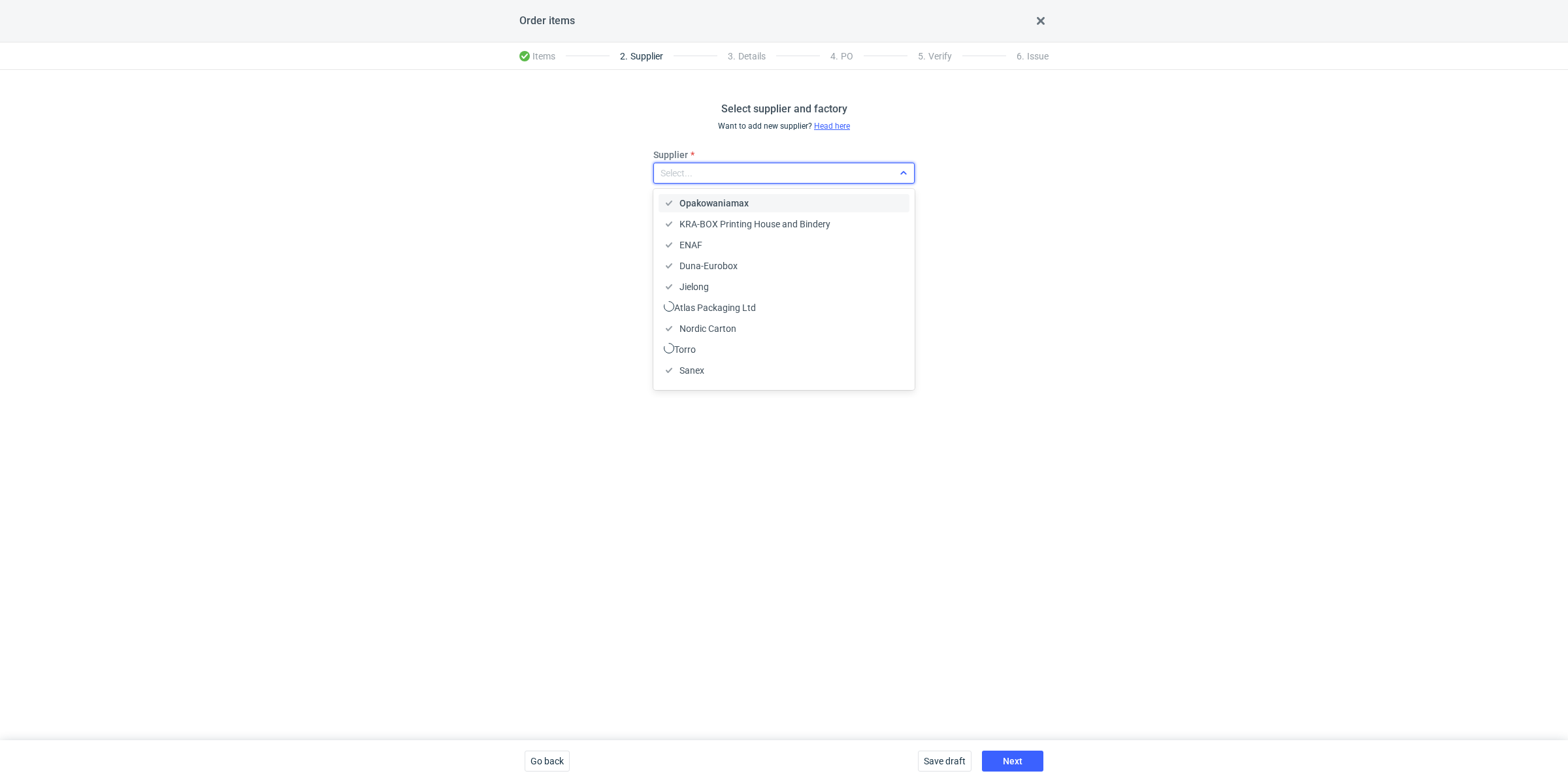
click at [704, 174] on div "Select..." at bounding box center [773, 173] width 239 height 18
type input "serw"
click at [704, 197] on span "Serwach Sp.z.o.o" at bounding box center [715, 203] width 70 height 13
click at [1025, 756] on button "Next" at bounding box center [1013, 761] width 61 height 21
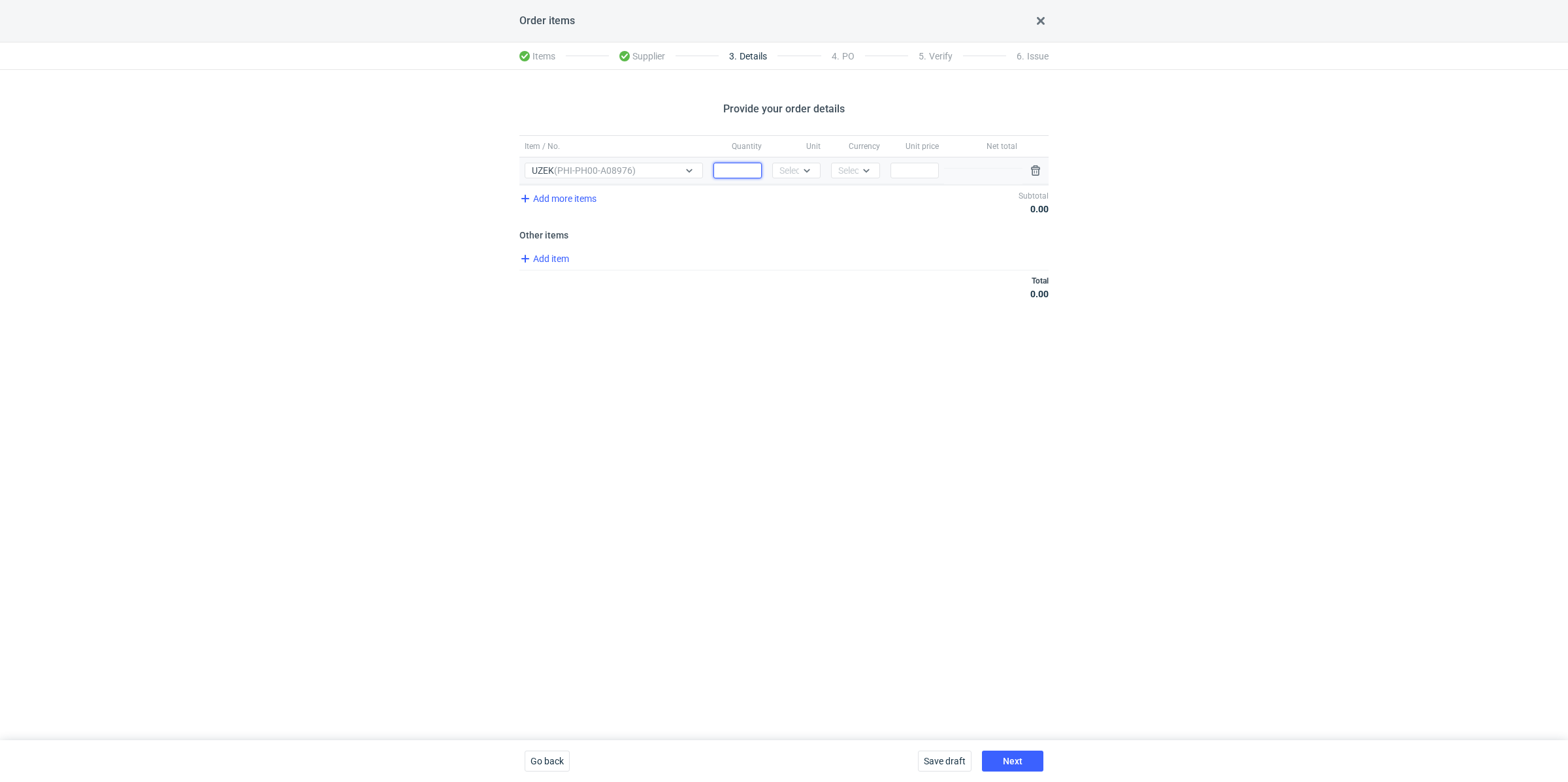
click at [730, 173] on input "Quantity" at bounding box center [737, 170] width 49 height 16
paste input "2000"
type input "2000"
click at [799, 176] on div "Select..." at bounding box center [796, 170] width 49 height 16
click at [797, 199] on div "pcs" at bounding box center [797, 197] width 27 height 13
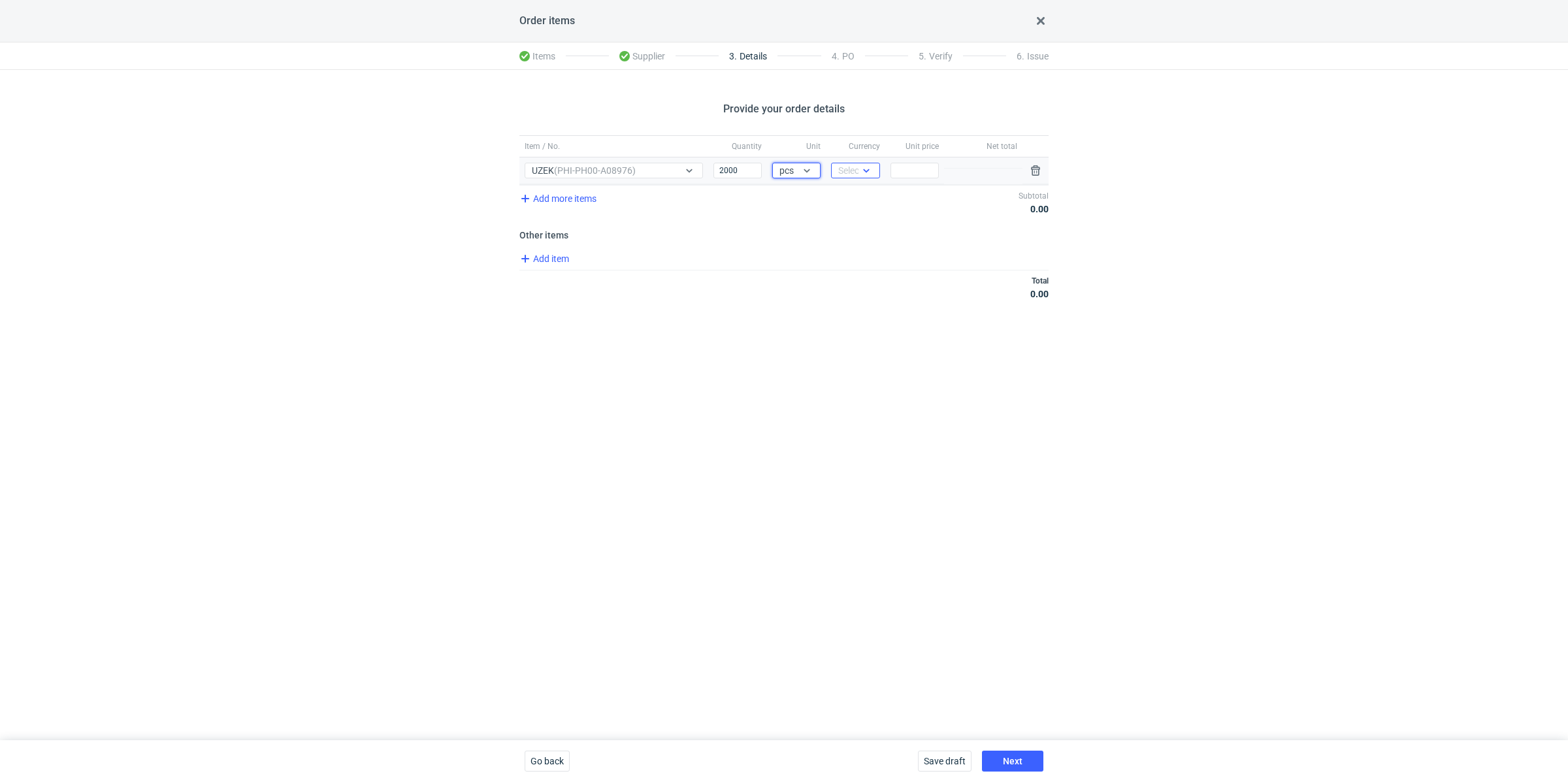
click at [864, 167] on icon at bounding box center [866, 170] width 10 height 10
click at [861, 199] on div "PLN" at bounding box center [855, 197] width 27 height 13
drag, startPoint x: 921, startPoint y: 173, endPoint x: 897, endPoint y: 218, distance: 51.0
click at [921, 173] on input "Price" at bounding box center [915, 170] width 49 height 16
paste input "2.49"
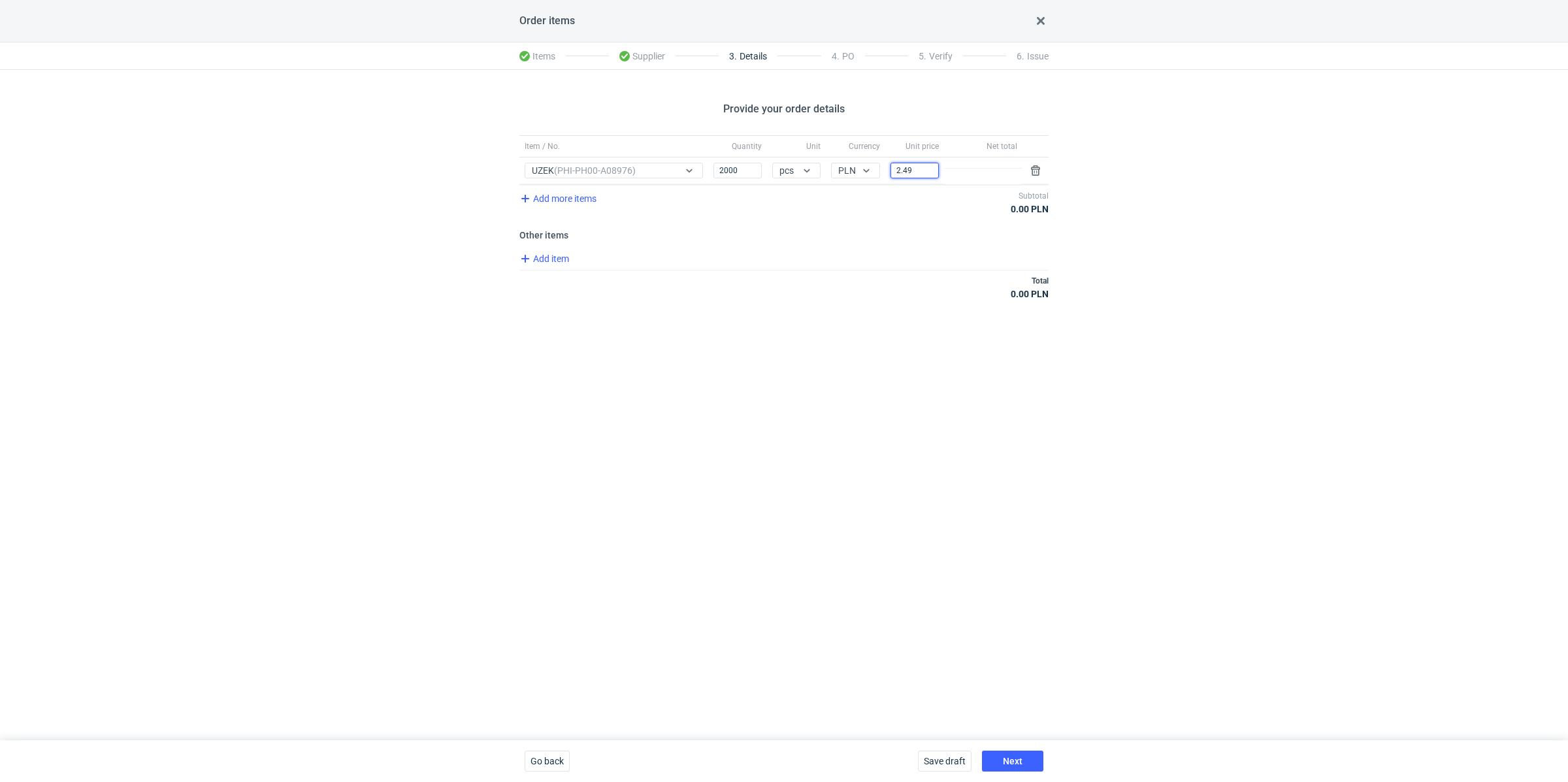
type input "2.49"
click at [863, 270] on div "Total 4 980.00 PLN" at bounding box center [784, 287] width 529 height 35
click at [1021, 754] on button "Next" at bounding box center [1013, 761] width 61 height 21
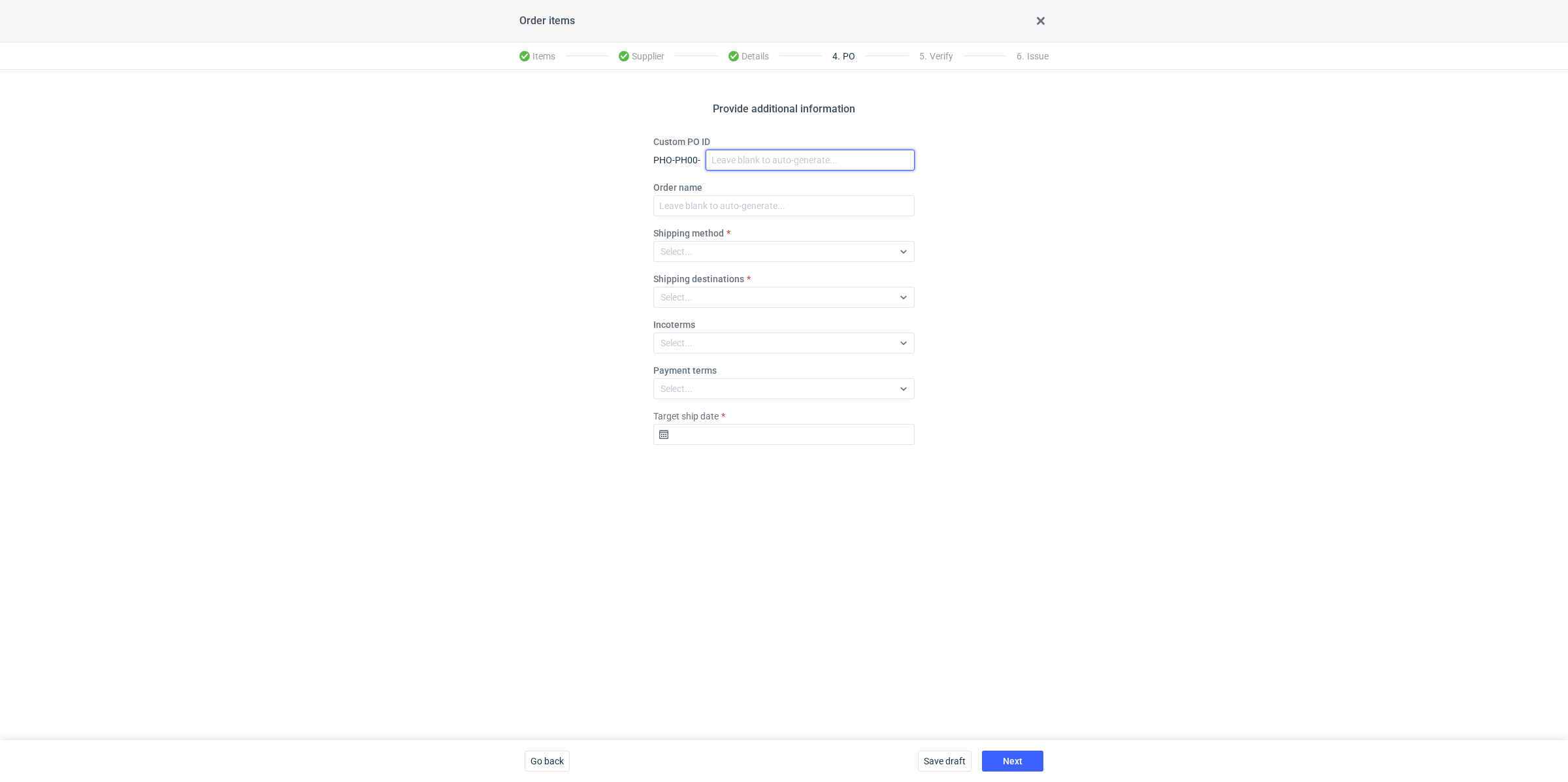
click at [747, 163] on input "Custom PO ID" at bounding box center [810, 160] width 209 height 21
paste input "R212873061"
paste input "UZEK"
drag, startPoint x: 816, startPoint y: 162, endPoint x: 693, endPoint y: 151, distance: 123.5
click at [691, 145] on div "Custom PO ID PHO-PH00- R212873061_UZEK" at bounding box center [784, 153] width 262 height 36
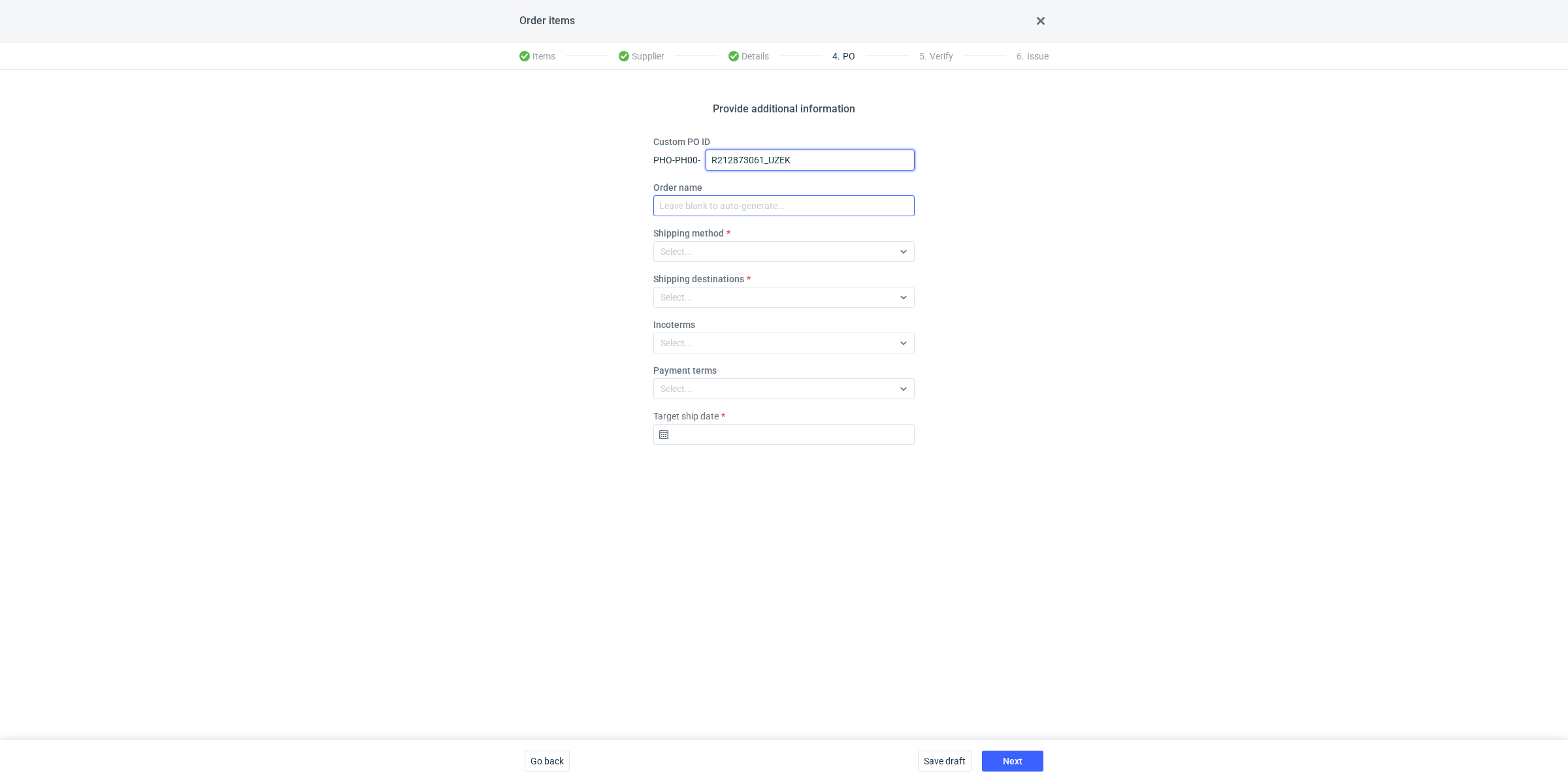
type input "R212873061_UZEK"
click at [727, 209] on input "Order name" at bounding box center [784, 206] width 262 height 21
paste input "R212873061_UZEK"
type input "R212873061_UZEK"
click at [705, 243] on div "Select..." at bounding box center [773, 251] width 239 height 18
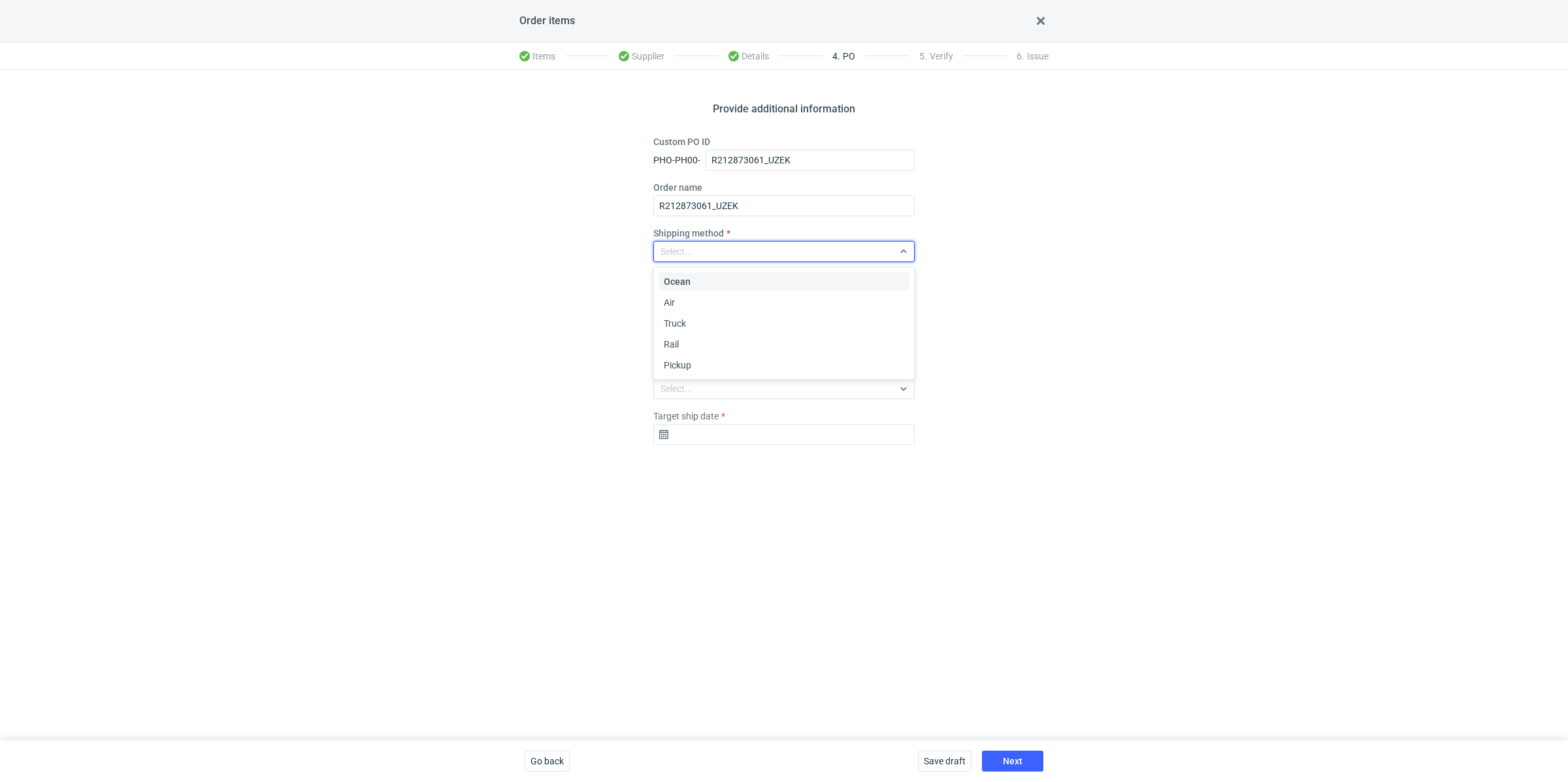
click at [719, 376] on div "Ocean Air Truck Rail Pickup" at bounding box center [785, 323] width 253 height 107
click at [709, 367] on div "Pickup" at bounding box center [784, 365] width 240 height 13
click at [766, 443] on input "Target ship date" at bounding box center [784, 434] width 262 height 21
click at [849, 473] on icon "Go forward 1 month" at bounding box center [852, 468] width 10 height 10
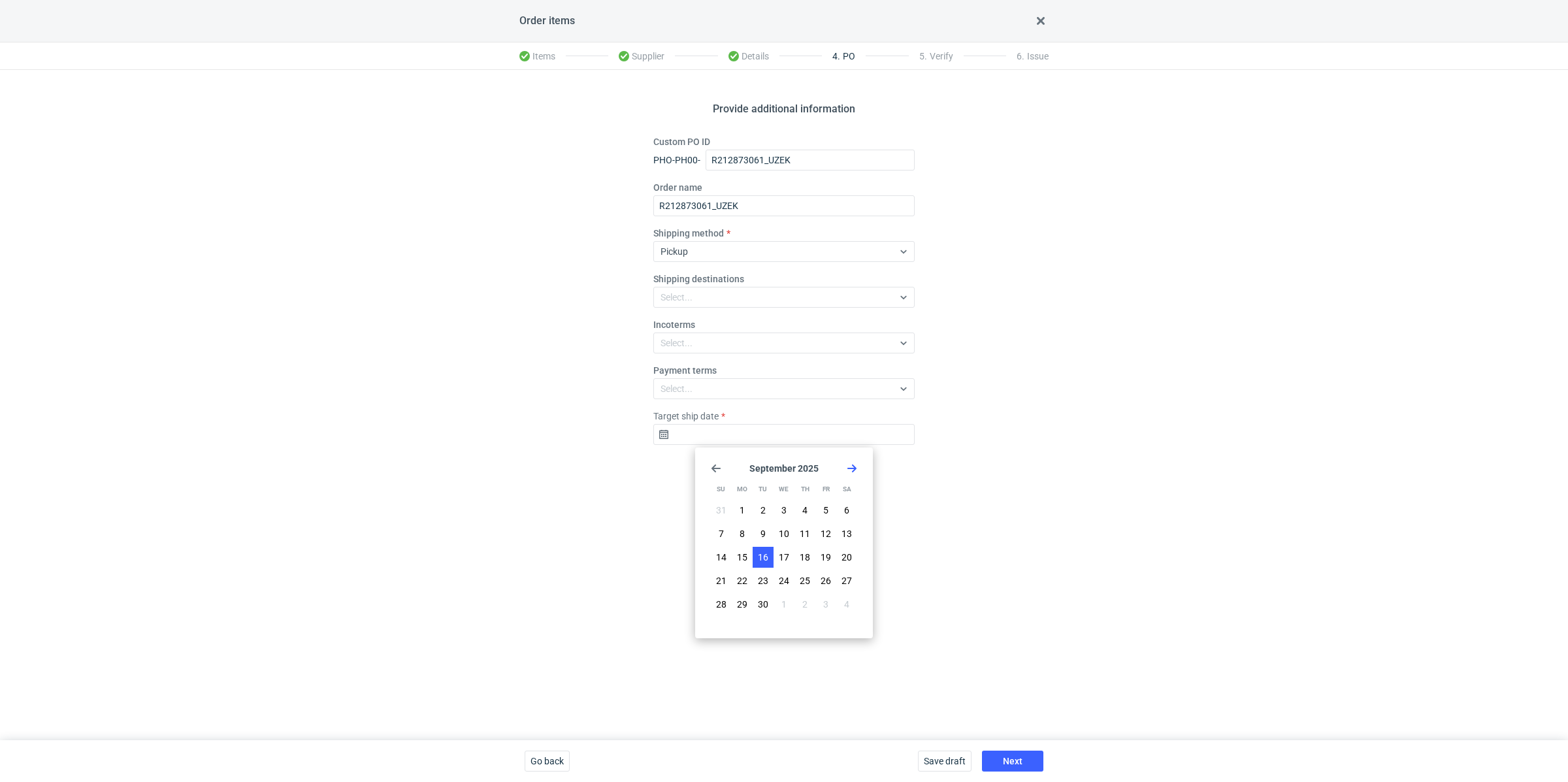
click at [765, 549] on button "16" at bounding box center [763, 557] width 21 height 21
type input "2025-09-16"
click at [1002, 753] on button "Next" at bounding box center [1013, 761] width 61 height 21
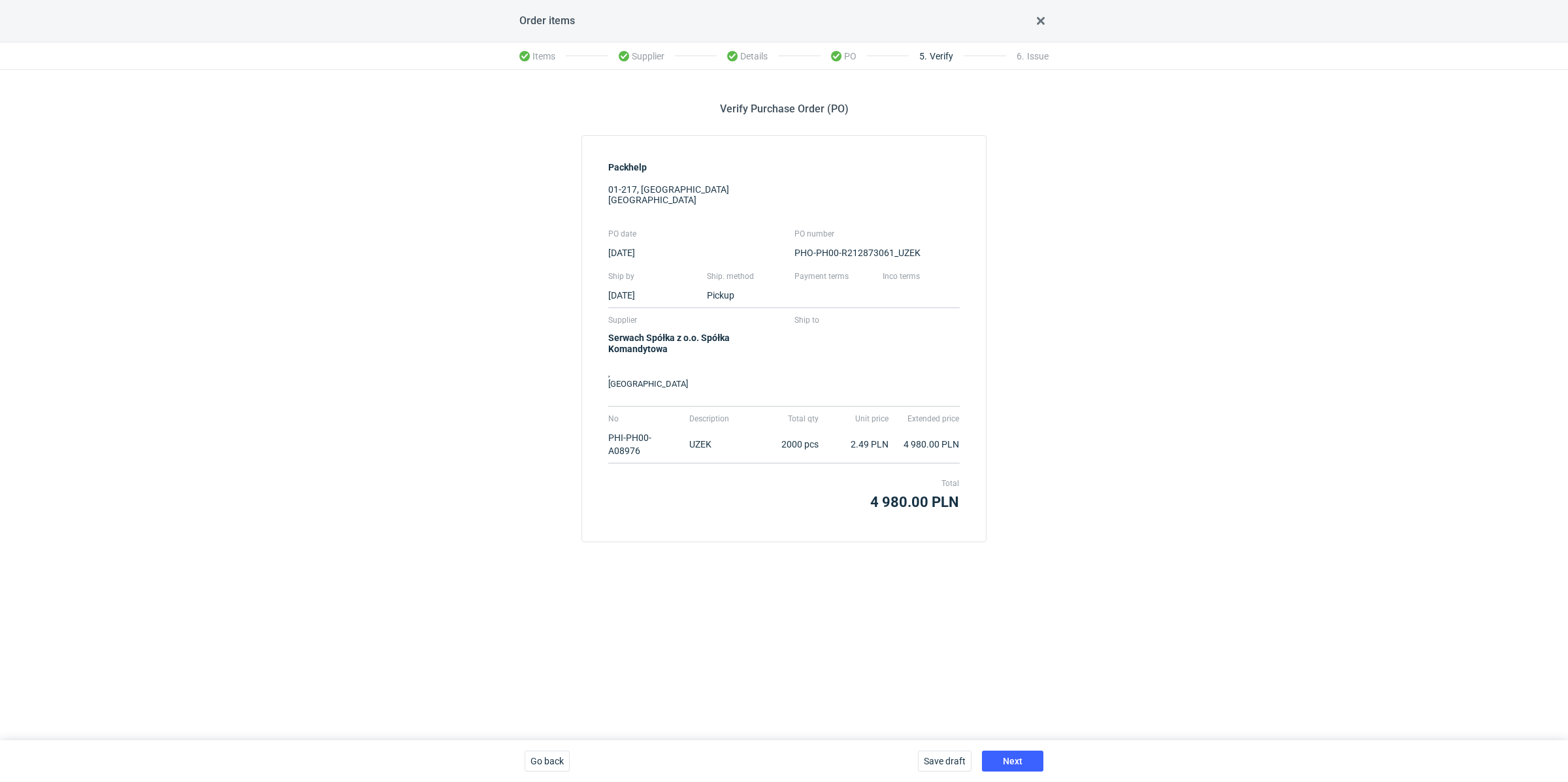
click at [1006, 562] on div "Verify Purchase Order (PO) Packhelp 01-217, Warszawa Poland PO date PO number 2…" at bounding box center [784, 404] width 1568 height 670
click at [1012, 752] on button "Next" at bounding box center [1013, 761] width 61 height 21
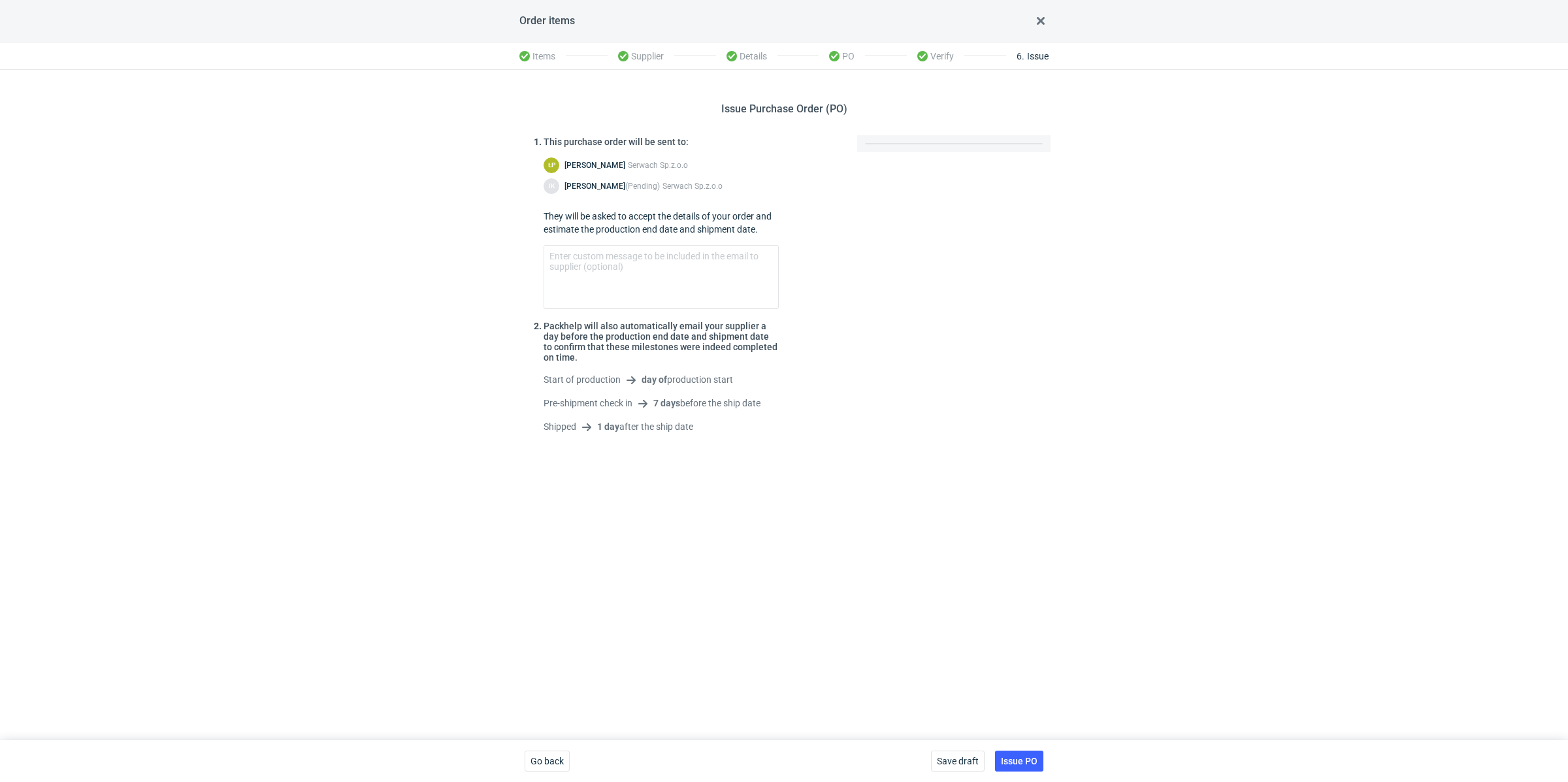
click at [1004, 749] on div "Save draft Issue PO" at bounding box center [987, 761] width 123 height 42
click at [1006, 752] on button "Issue PO" at bounding box center [1019, 761] width 49 height 21
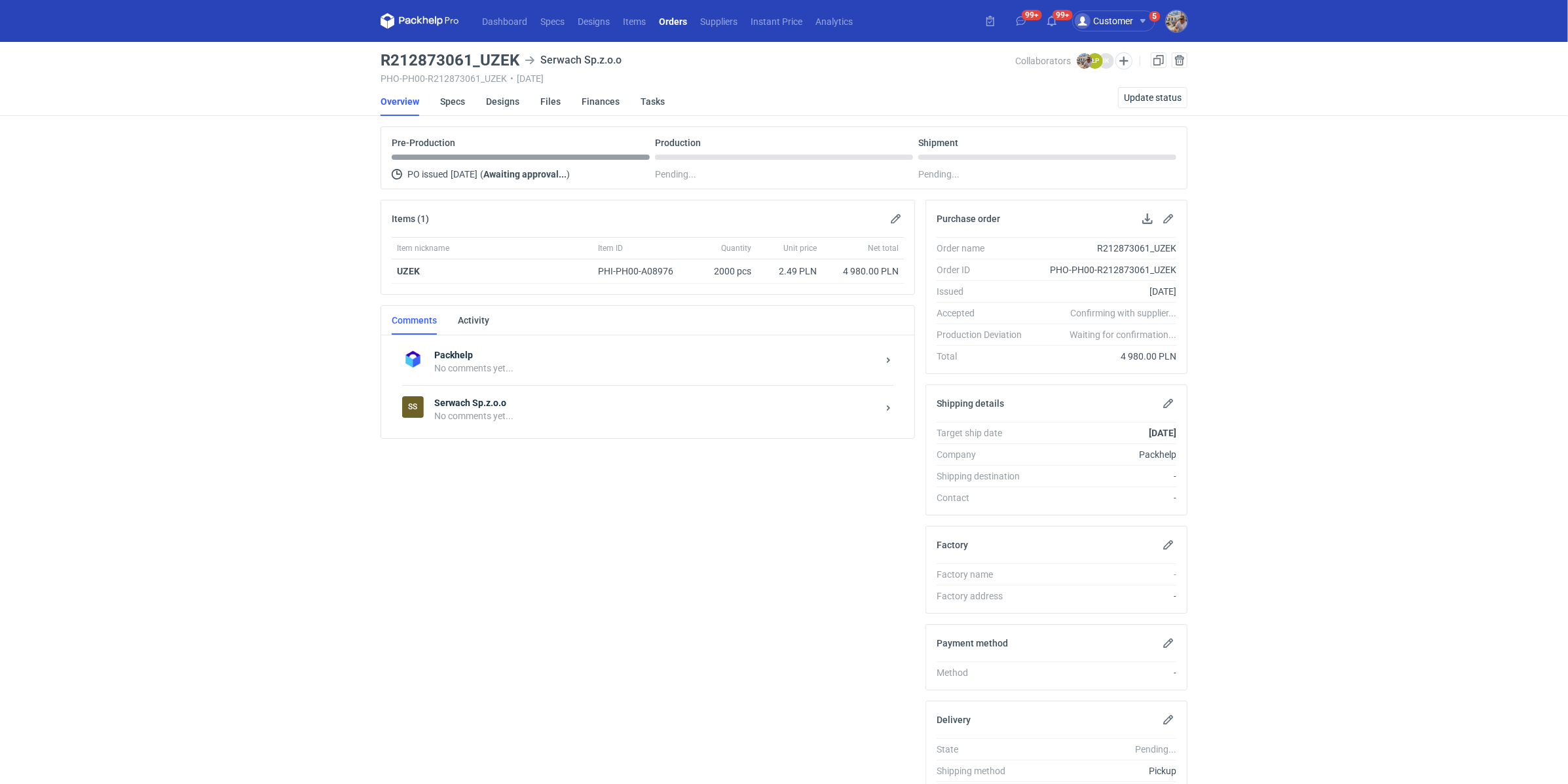
click at [625, 412] on div "No comments yet..." at bounding box center [655, 416] width 443 height 13
click at [533, 524] on textarea "Comment message" at bounding box center [661, 533] width 484 height 37
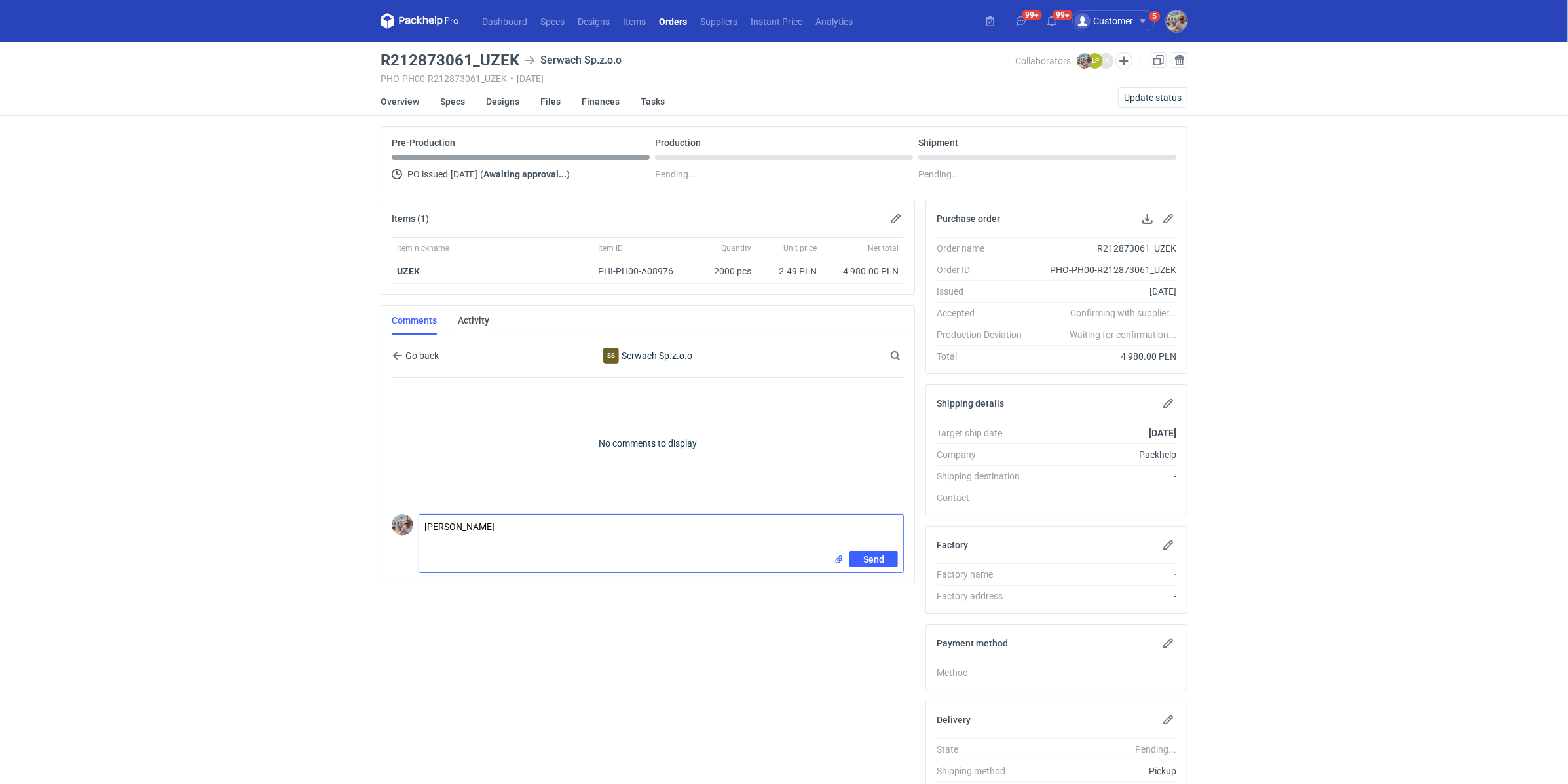
paste textarea "CBDA - 1"
type textarea "Panie Łukaszu wycena CBDA - 1. Jedyna zmiana to matowy lakier"
